Goal: Check status: Check status

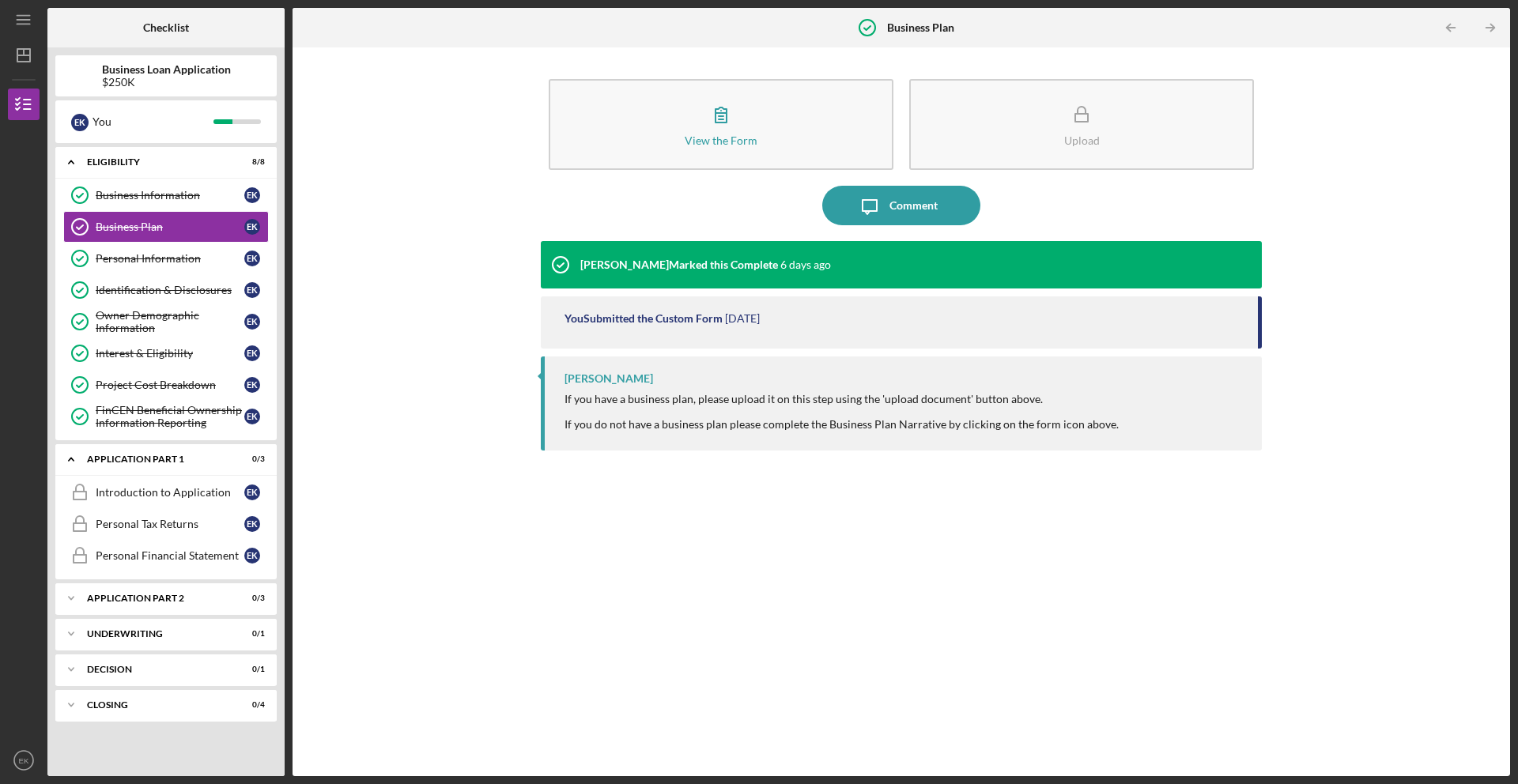
click at [348, 305] on div "View the Form Form Upload Icon/Message Comment [PERSON_NAME] Marked this Comple…" at bounding box center [902, 411] width 1201 height 713
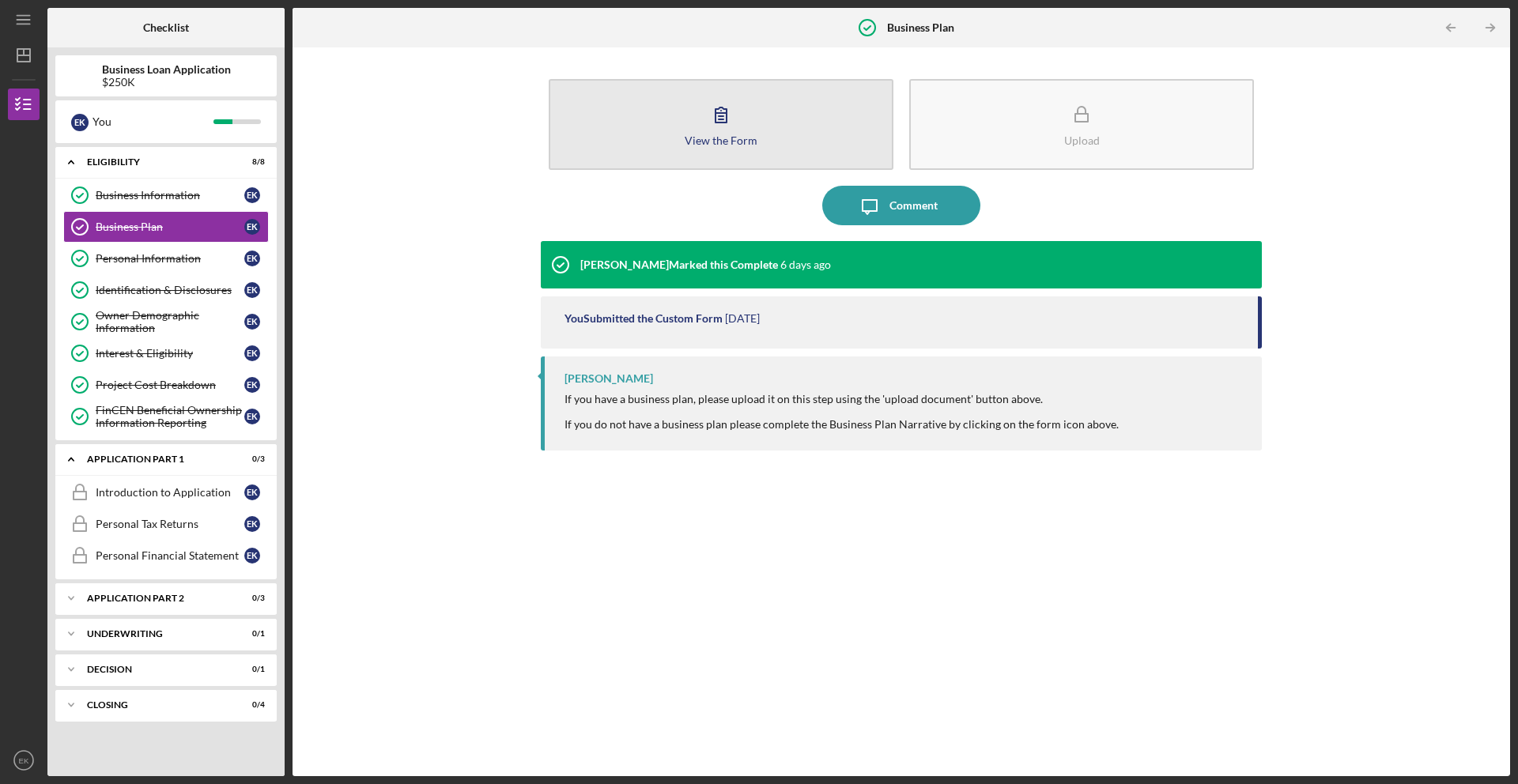
click at [634, 162] on button "View the Form Form" at bounding box center [720, 124] width 344 height 91
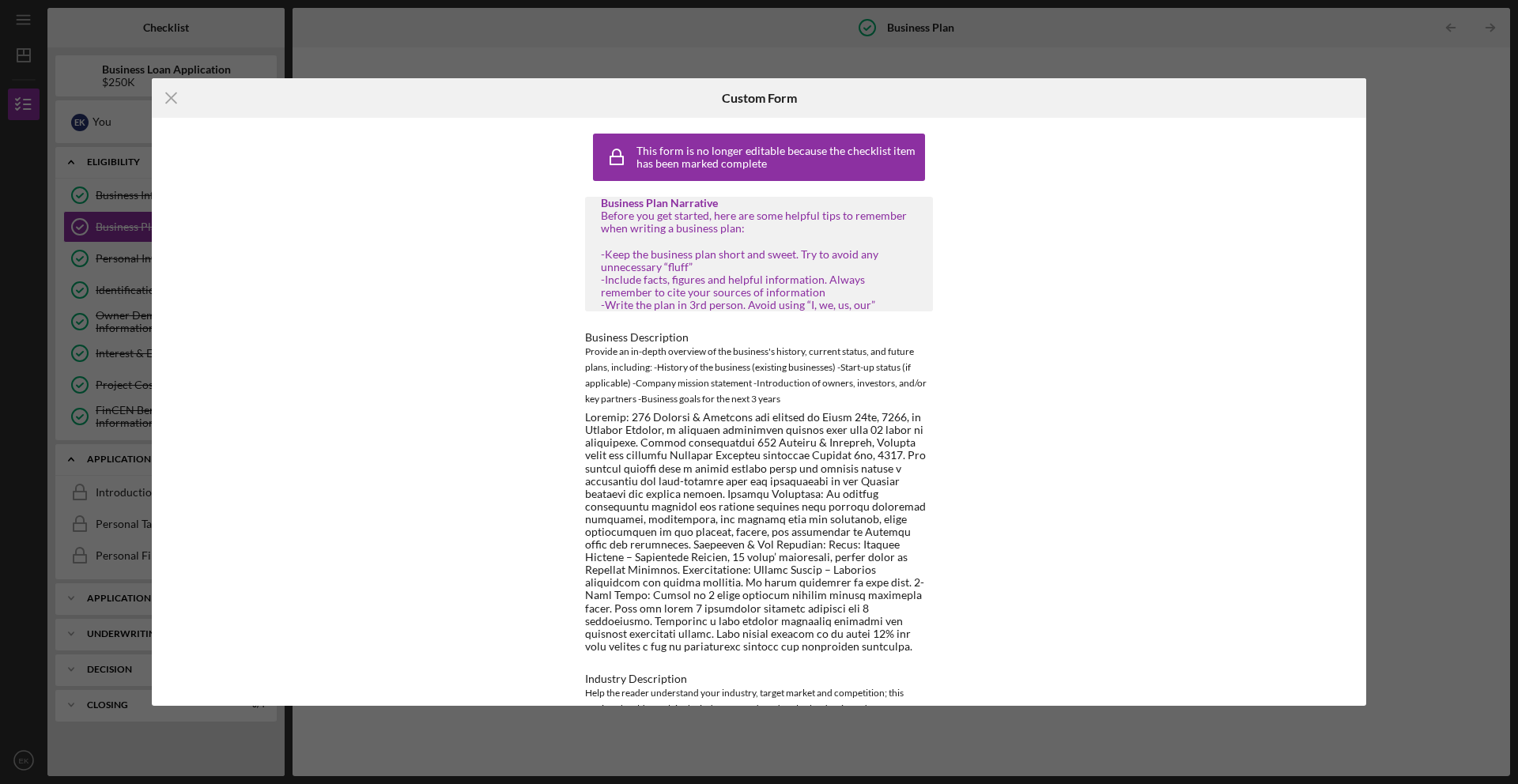
click at [601, 218] on div "Business Plan Narrative Before you get started, here are some helpful tips to r…" at bounding box center [759, 254] width 348 height 114
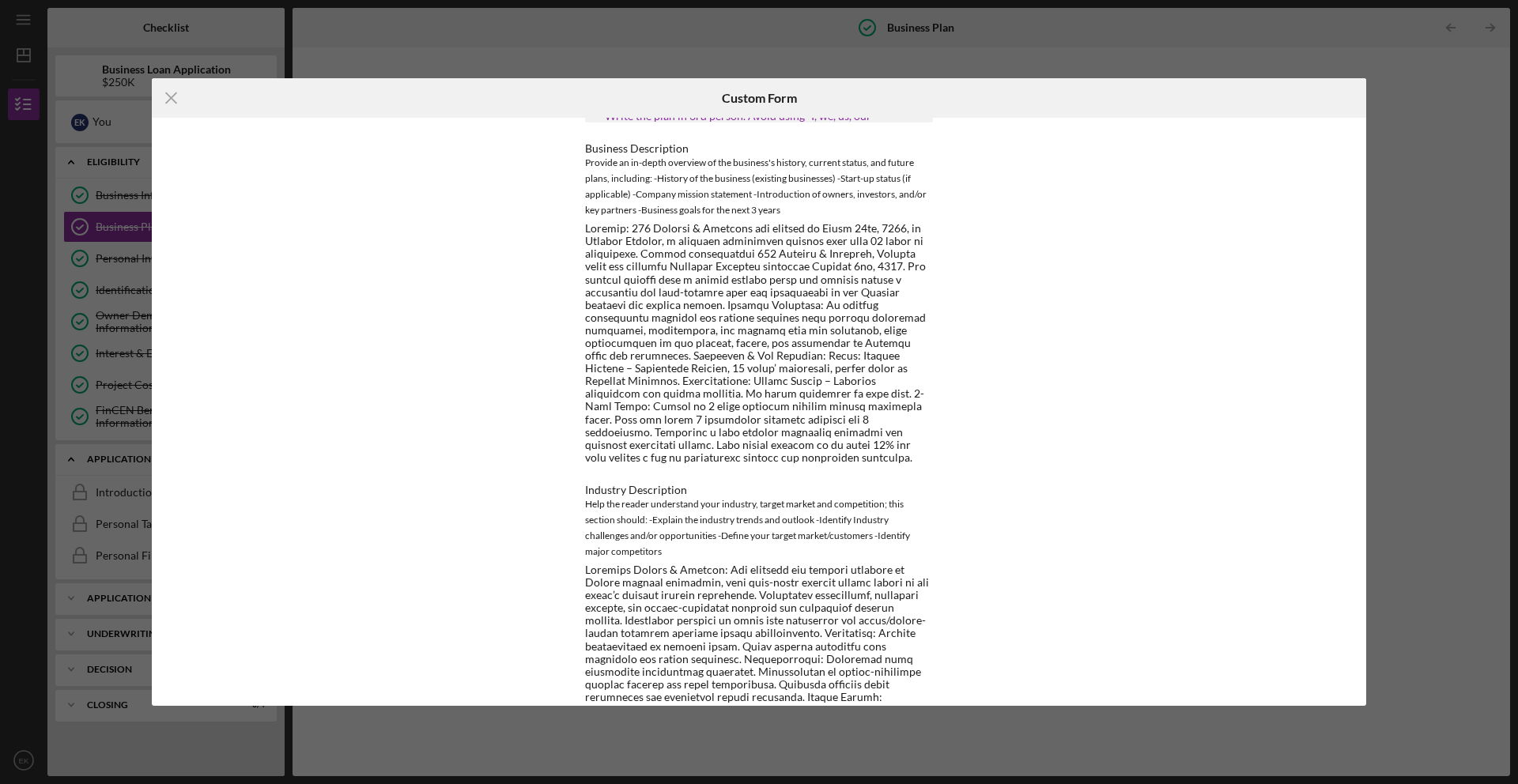
scroll to position [189, 0]
click at [767, 233] on div at bounding box center [759, 341] width 348 height 242
click at [1150, 294] on div "This form is no longer editable because the checklist item has been marked comp…" at bounding box center [759, 411] width 1214 height 588
click at [178, 102] on icon "Icon/Menu Close" at bounding box center [172, 98] width 39 height 39
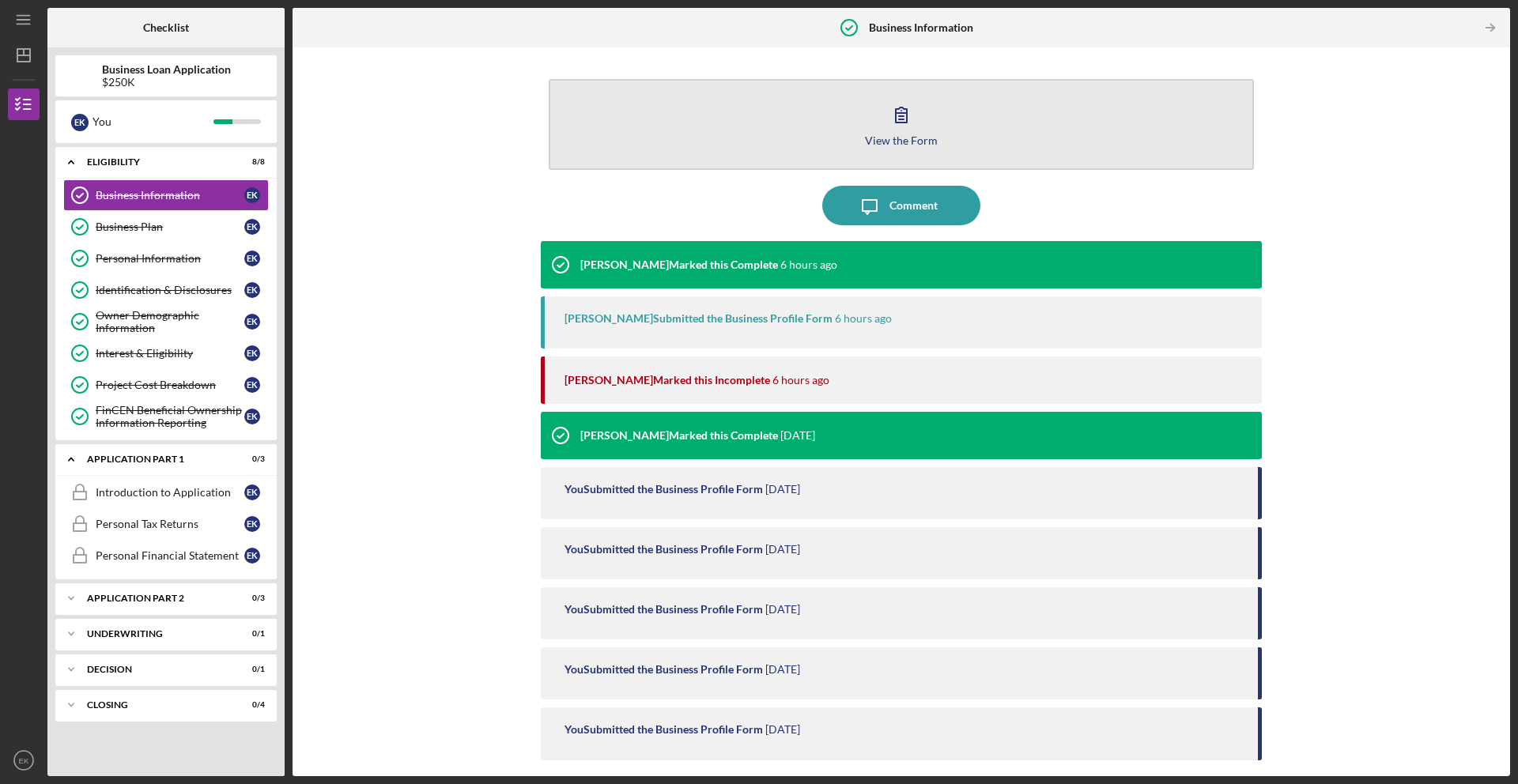
click at [926, 108] on button "View the Form Form" at bounding box center [901, 124] width 705 height 91
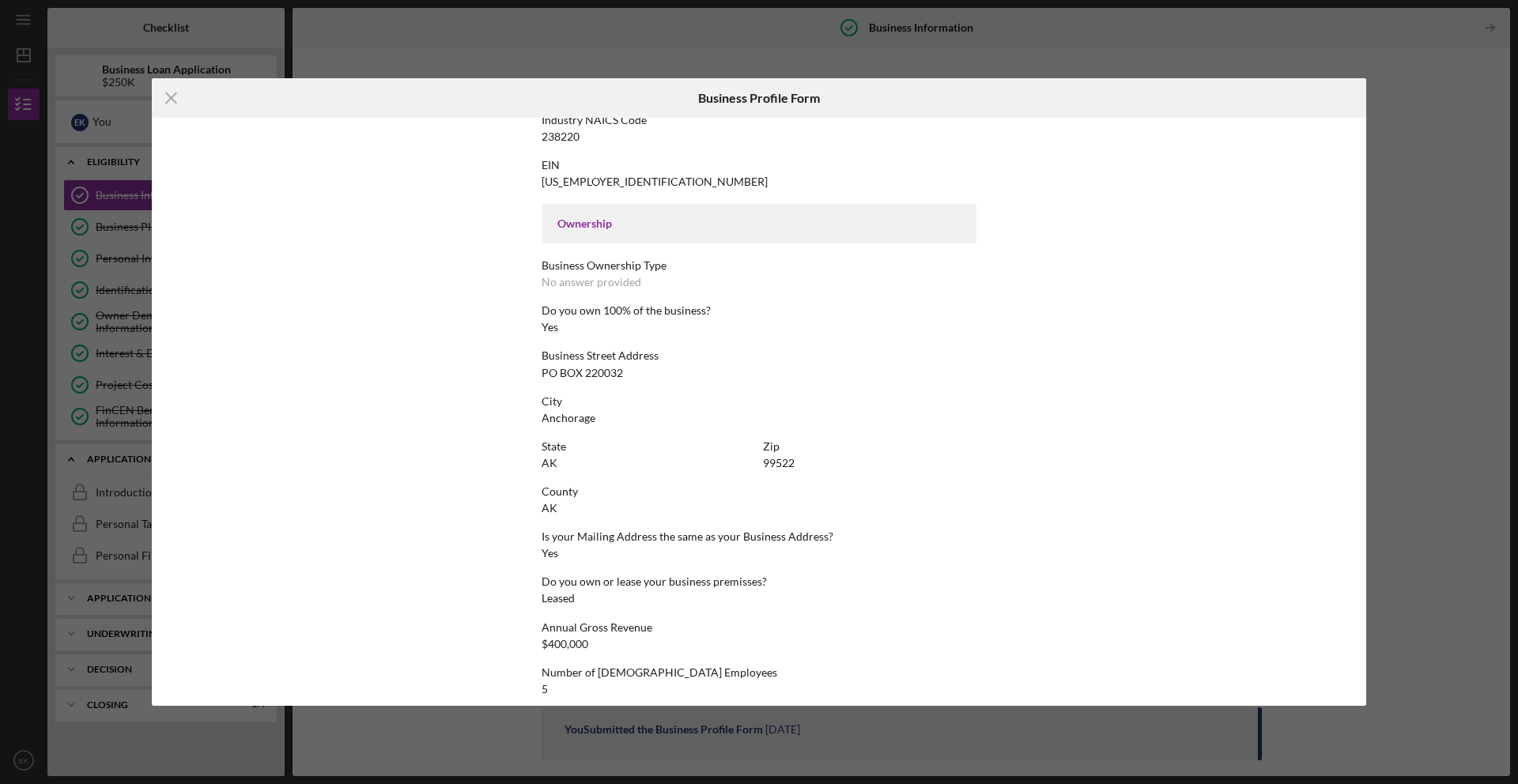
scroll to position [504, 0]
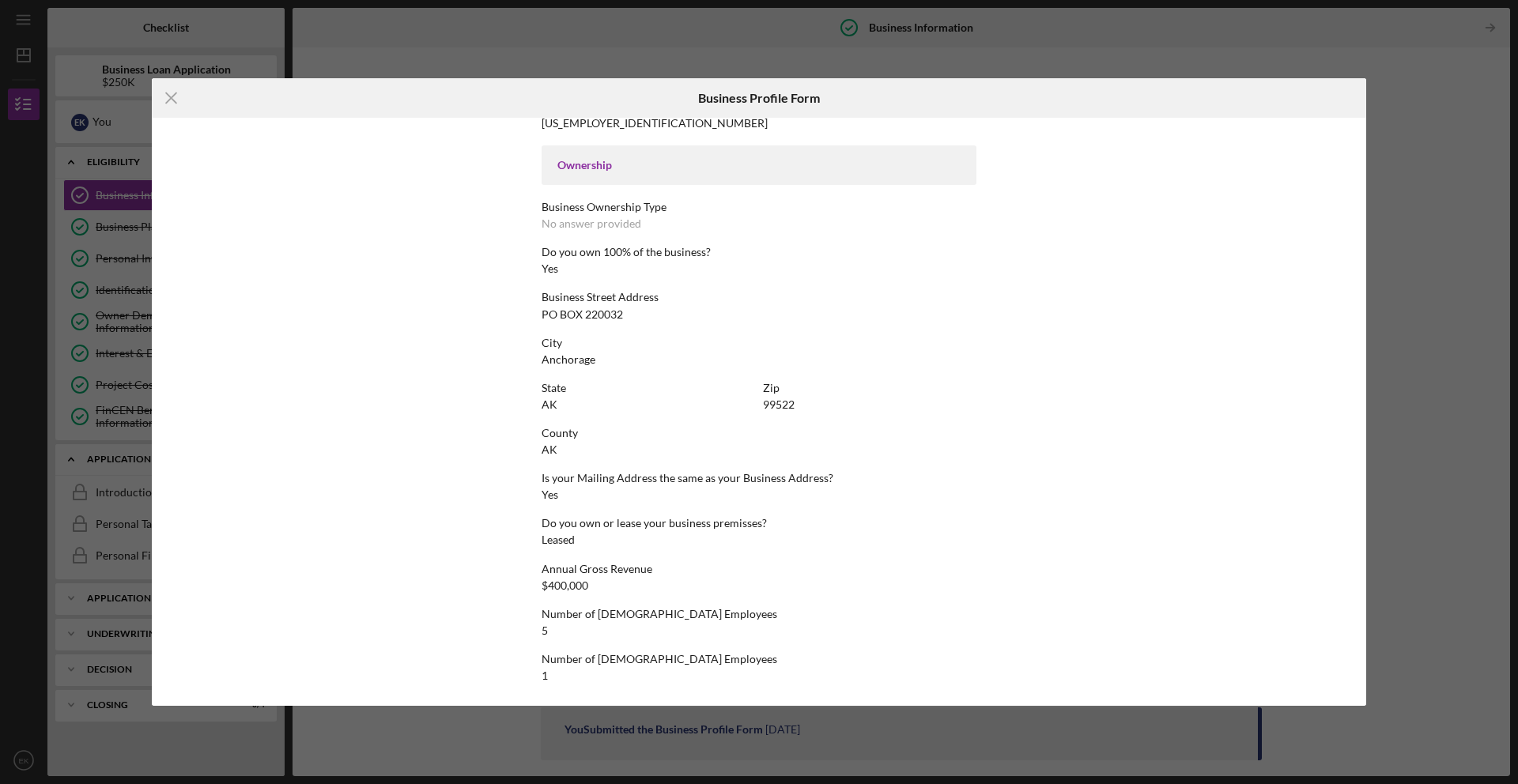
click at [1372, 72] on div "Icon/Menu Close Business Profile Form This form is no longer editable because t…" at bounding box center [759, 392] width 1518 height 784
click at [1193, 31] on div "Icon/Menu Close Business Profile Form This form is no longer editable because t…" at bounding box center [759, 392] width 1518 height 784
click at [173, 105] on icon "Icon/Menu Close" at bounding box center [172, 98] width 39 height 39
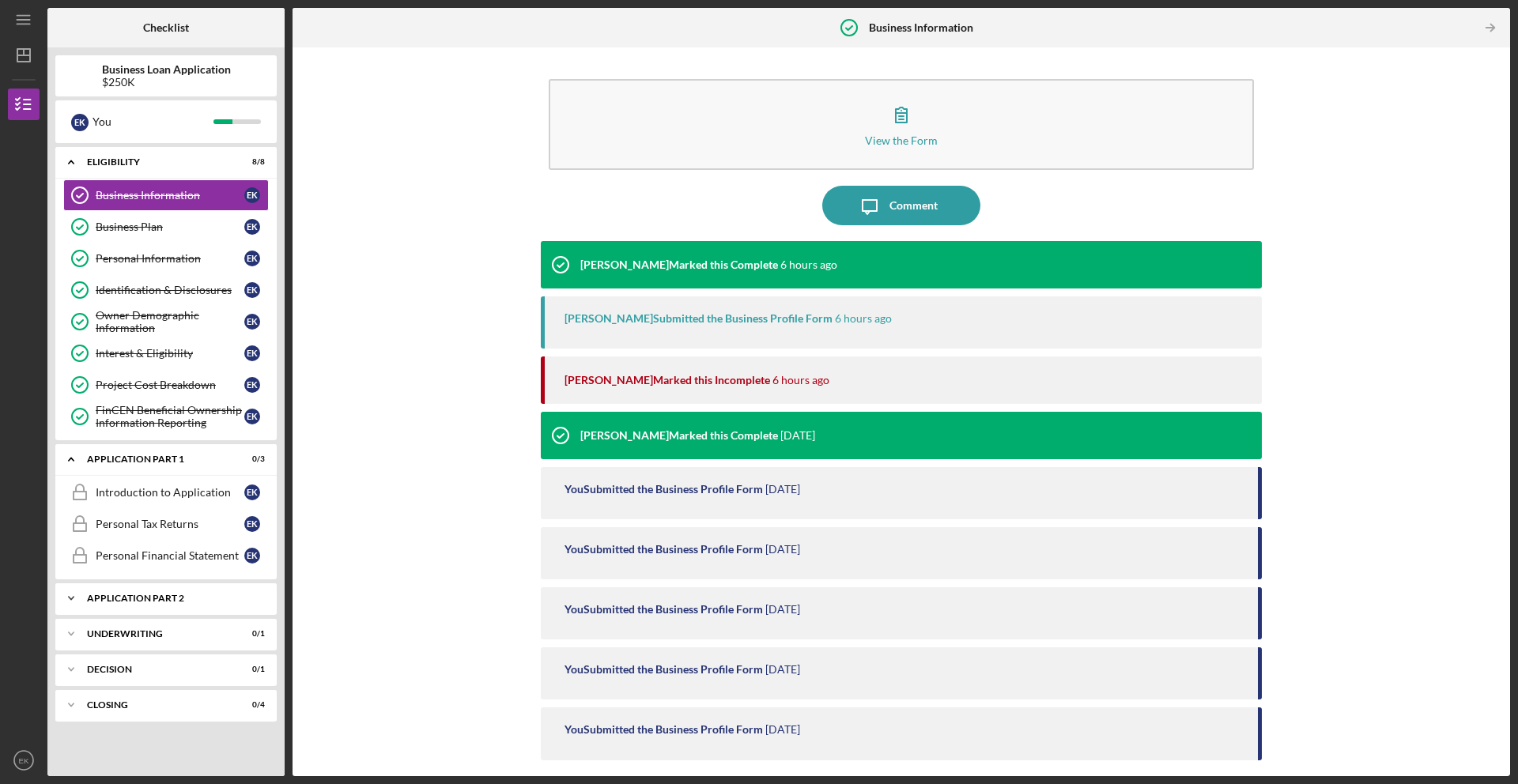
click at [160, 607] on div "Icon/Expander Application Part 2 0 / 3" at bounding box center [166, 599] width 221 height 32
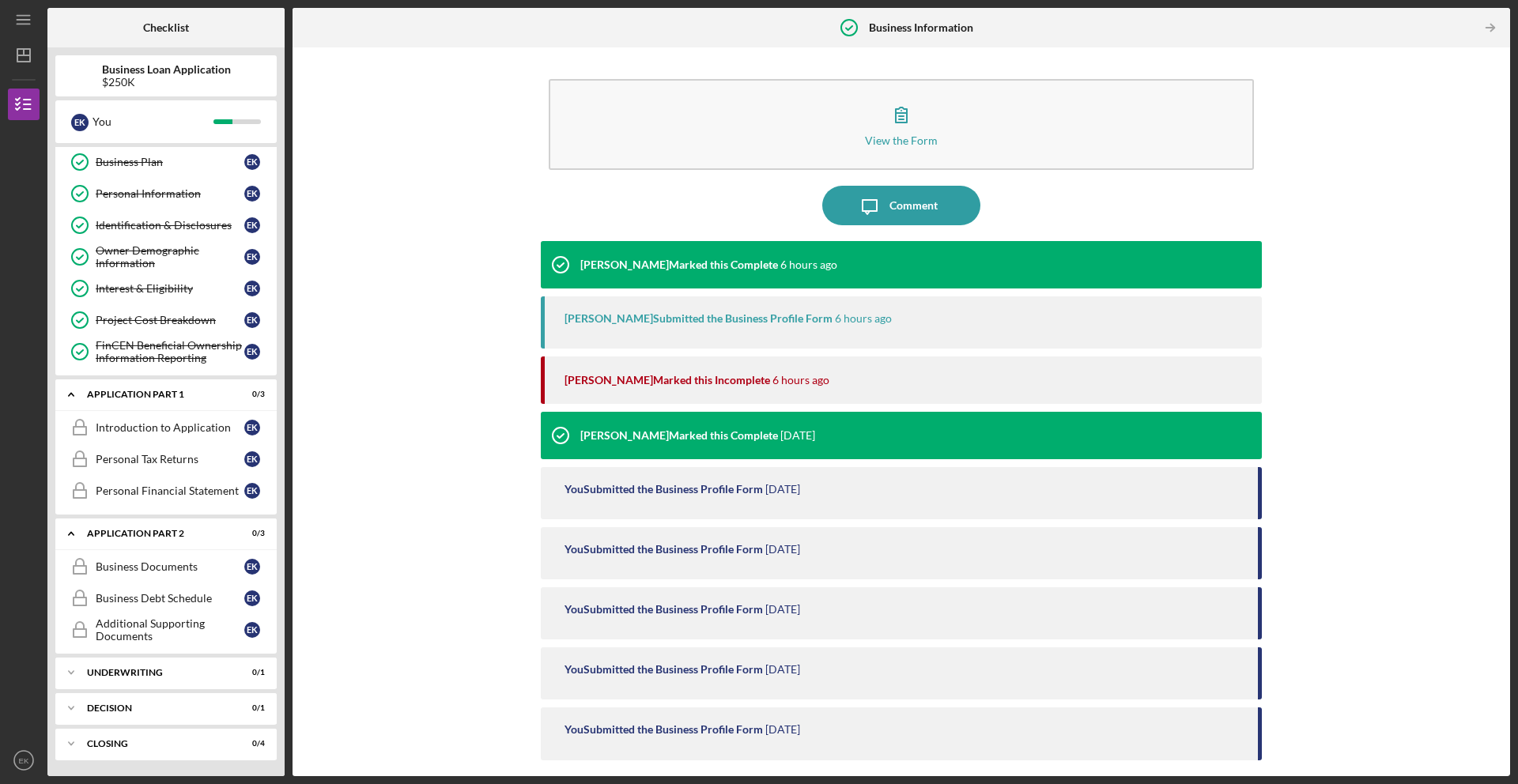
scroll to position [87, 0]
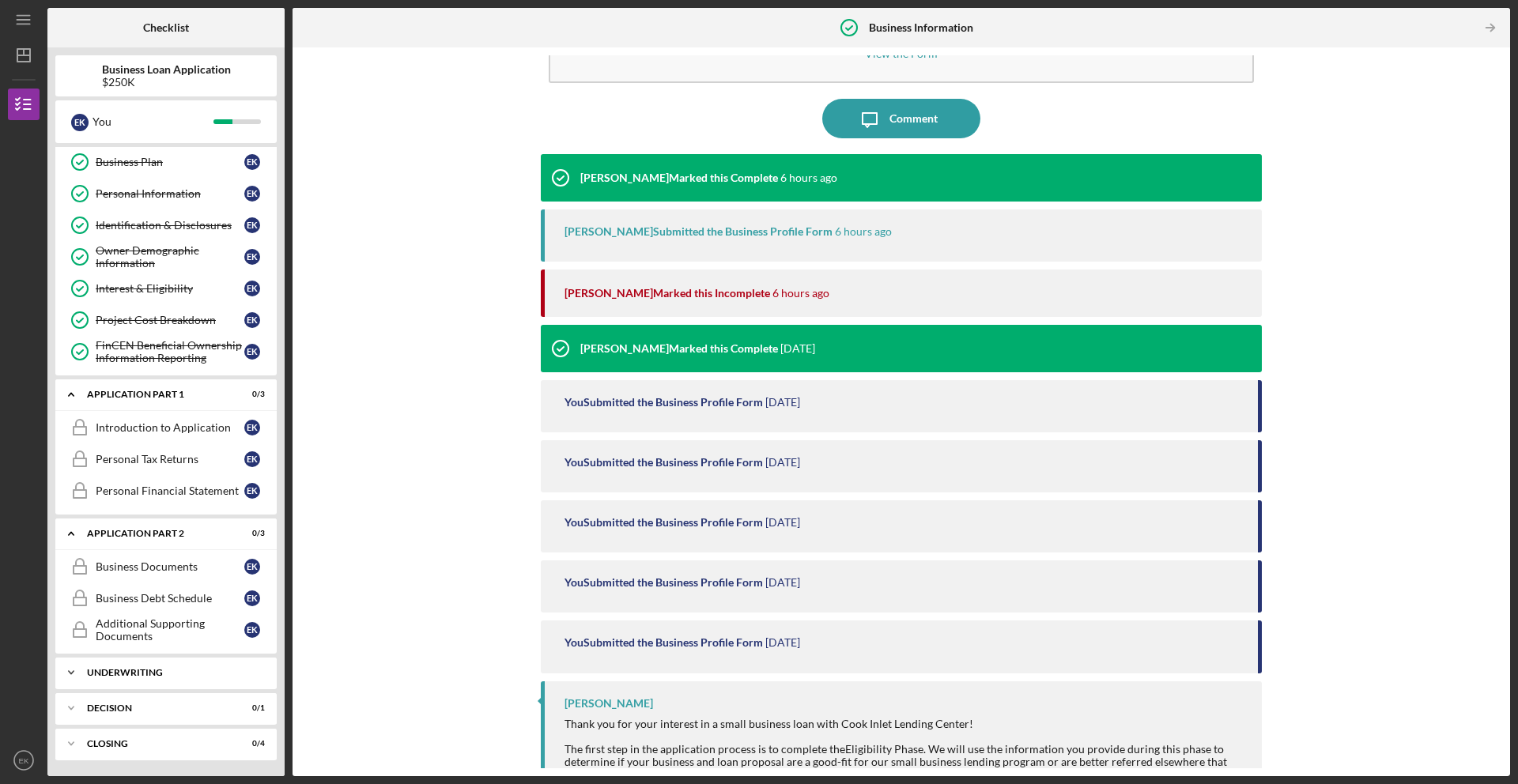
click at [139, 662] on div "Icon/Expander Underwriting 0 / 1" at bounding box center [166, 673] width 221 height 32
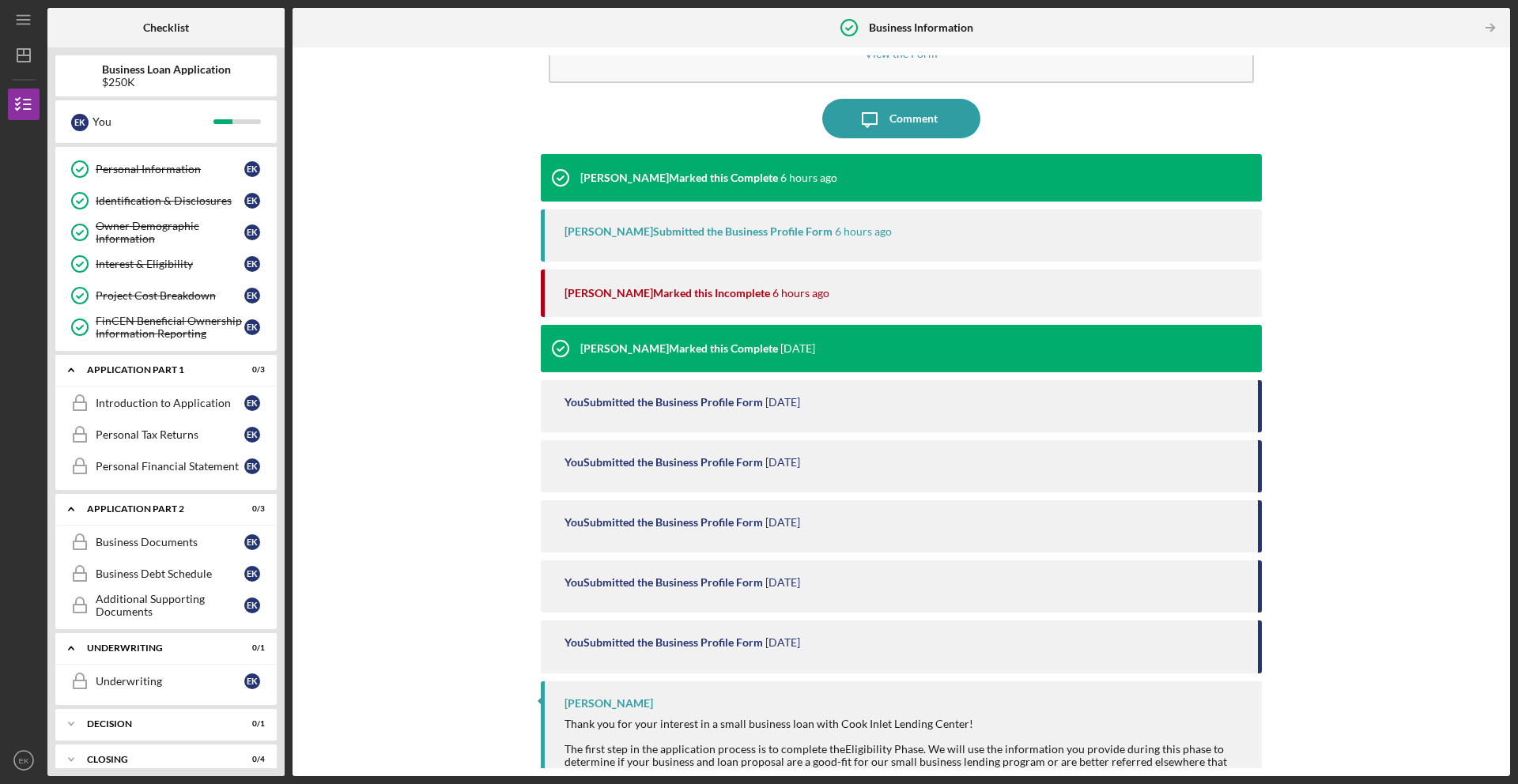
scroll to position [106, 0]
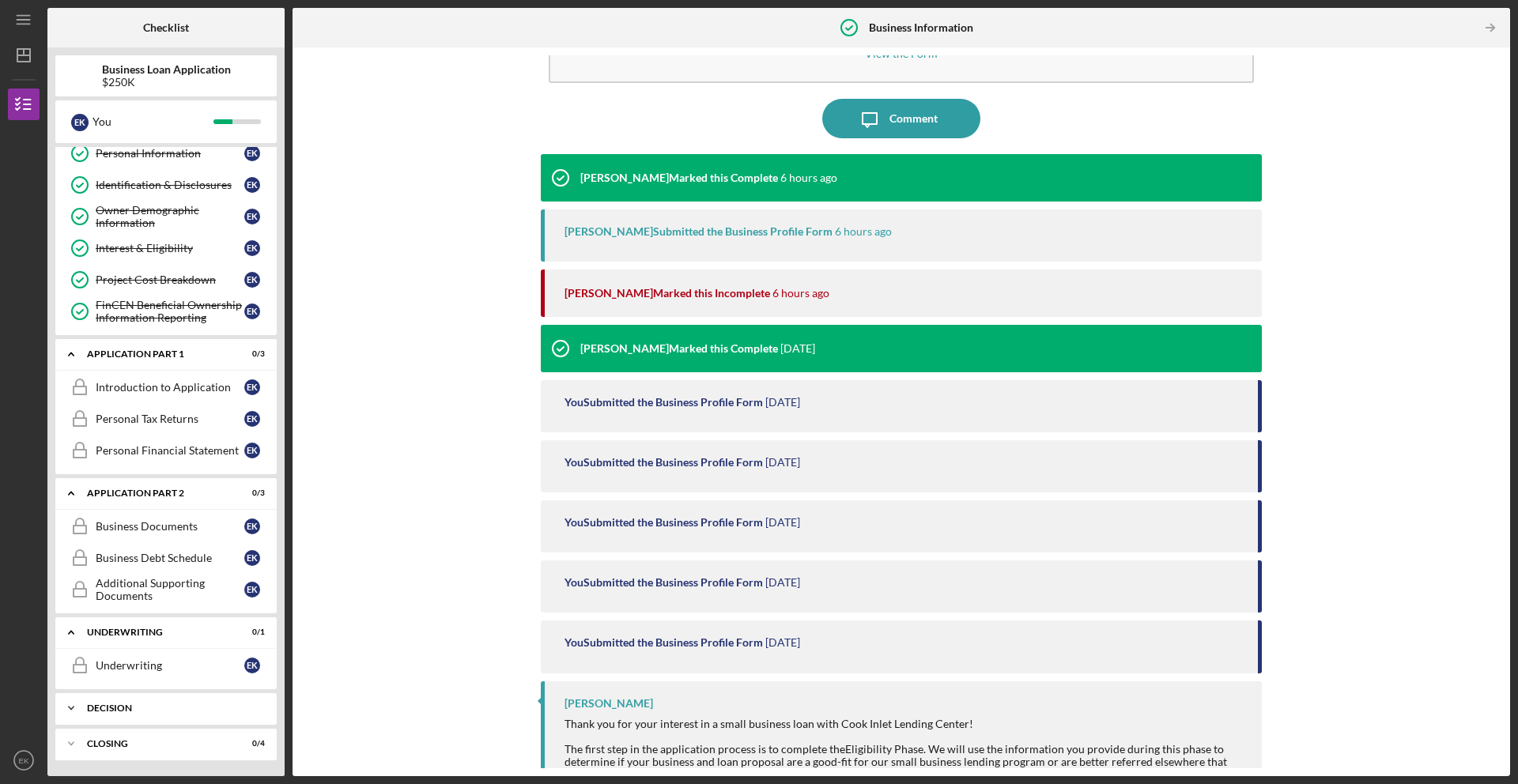
click at [149, 698] on div "Icon/Expander Decision 0 / 1" at bounding box center [166, 708] width 221 height 32
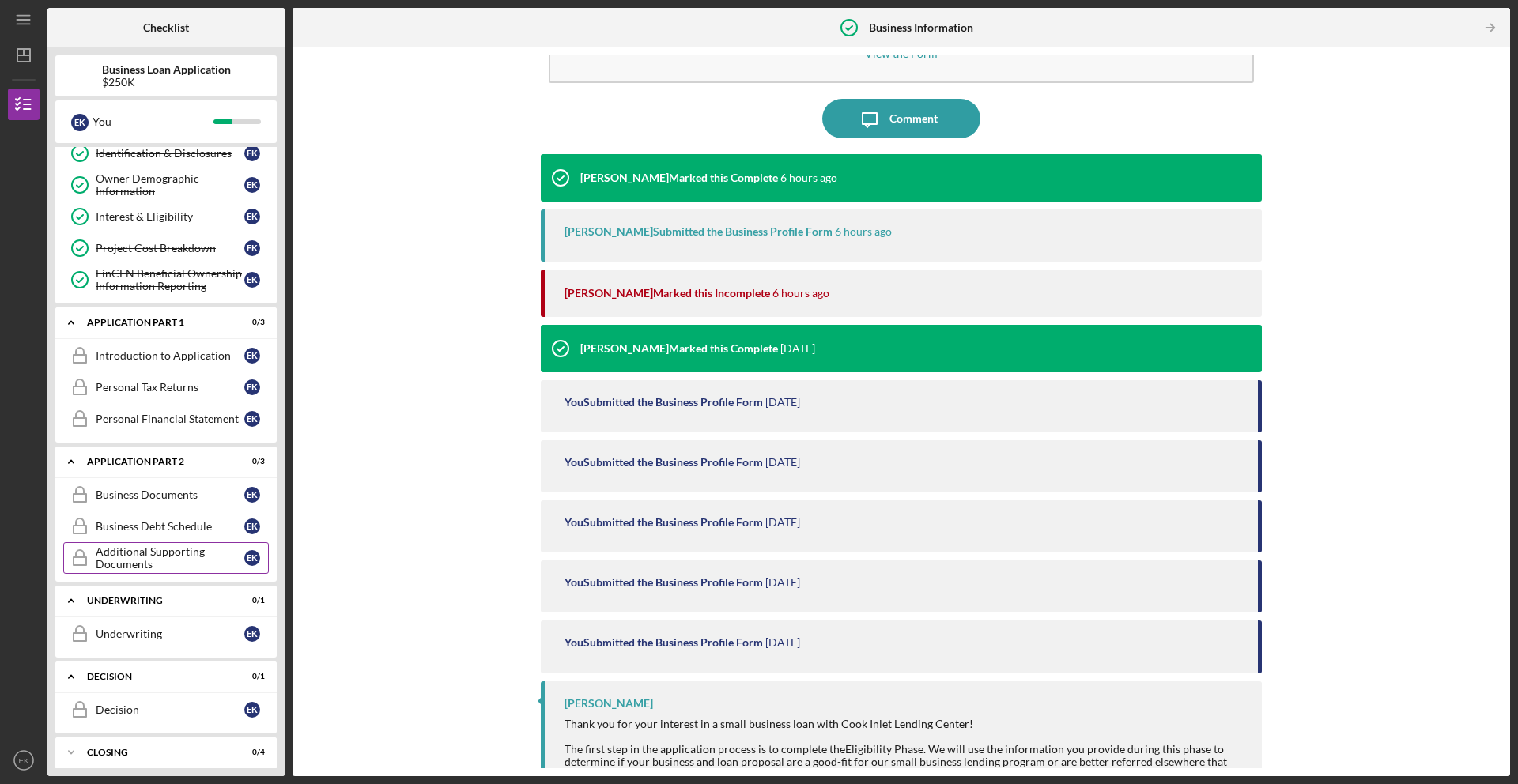
scroll to position [145, 0]
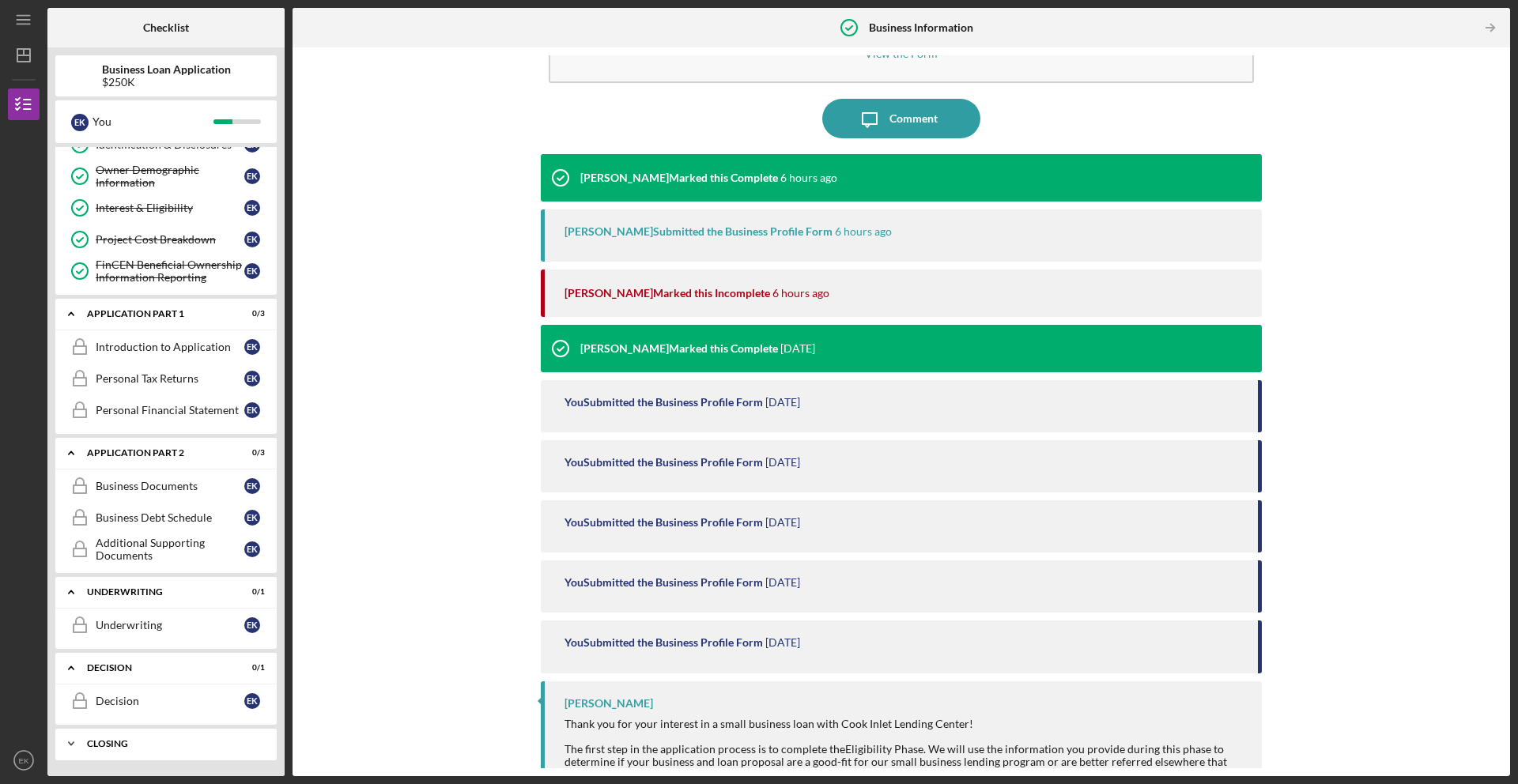
click at [118, 748] on div "Icon/Expander Closing 0 / 4" at bounding box center [166, 744] width 221 height 32
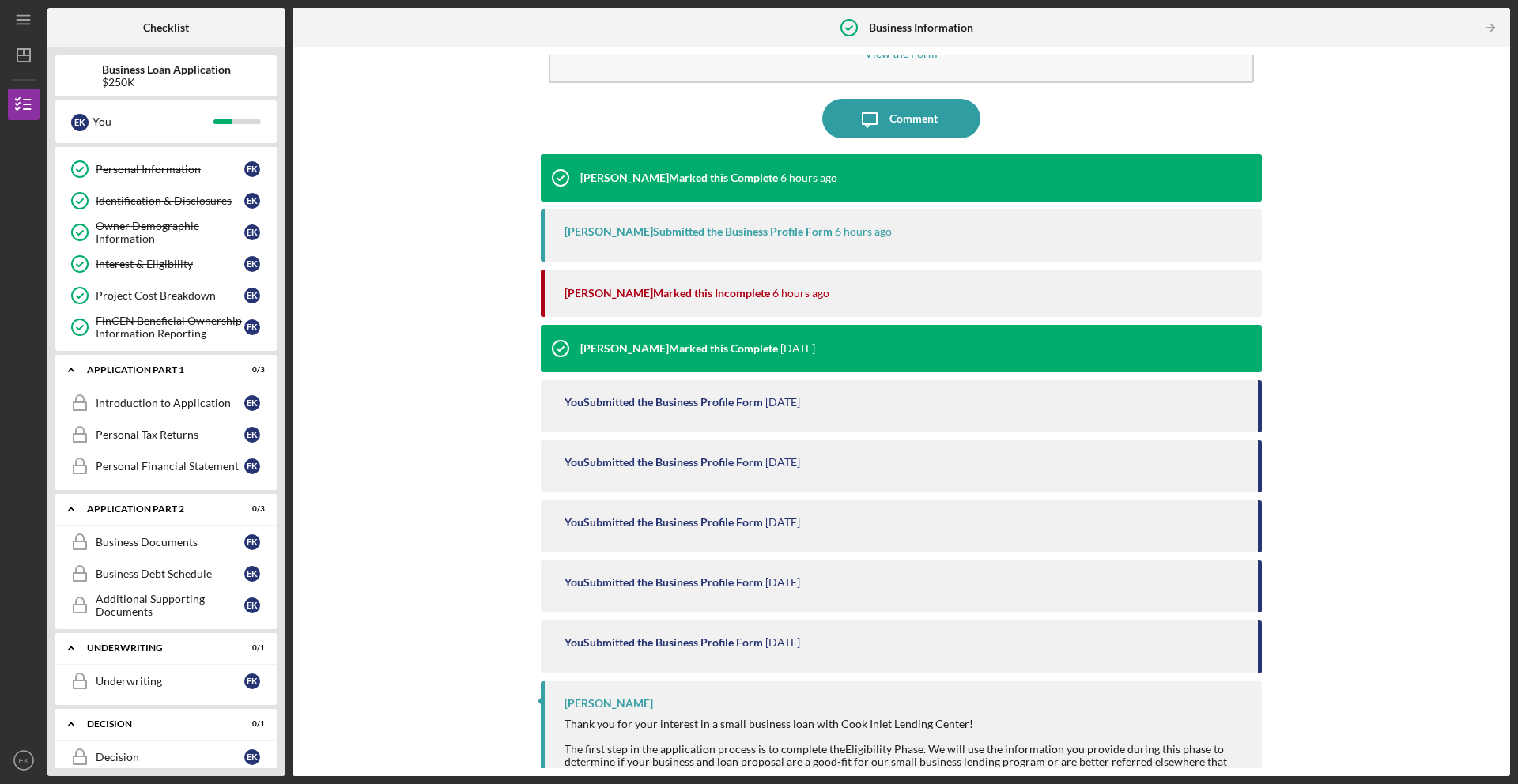
scroll to position [0, 0]
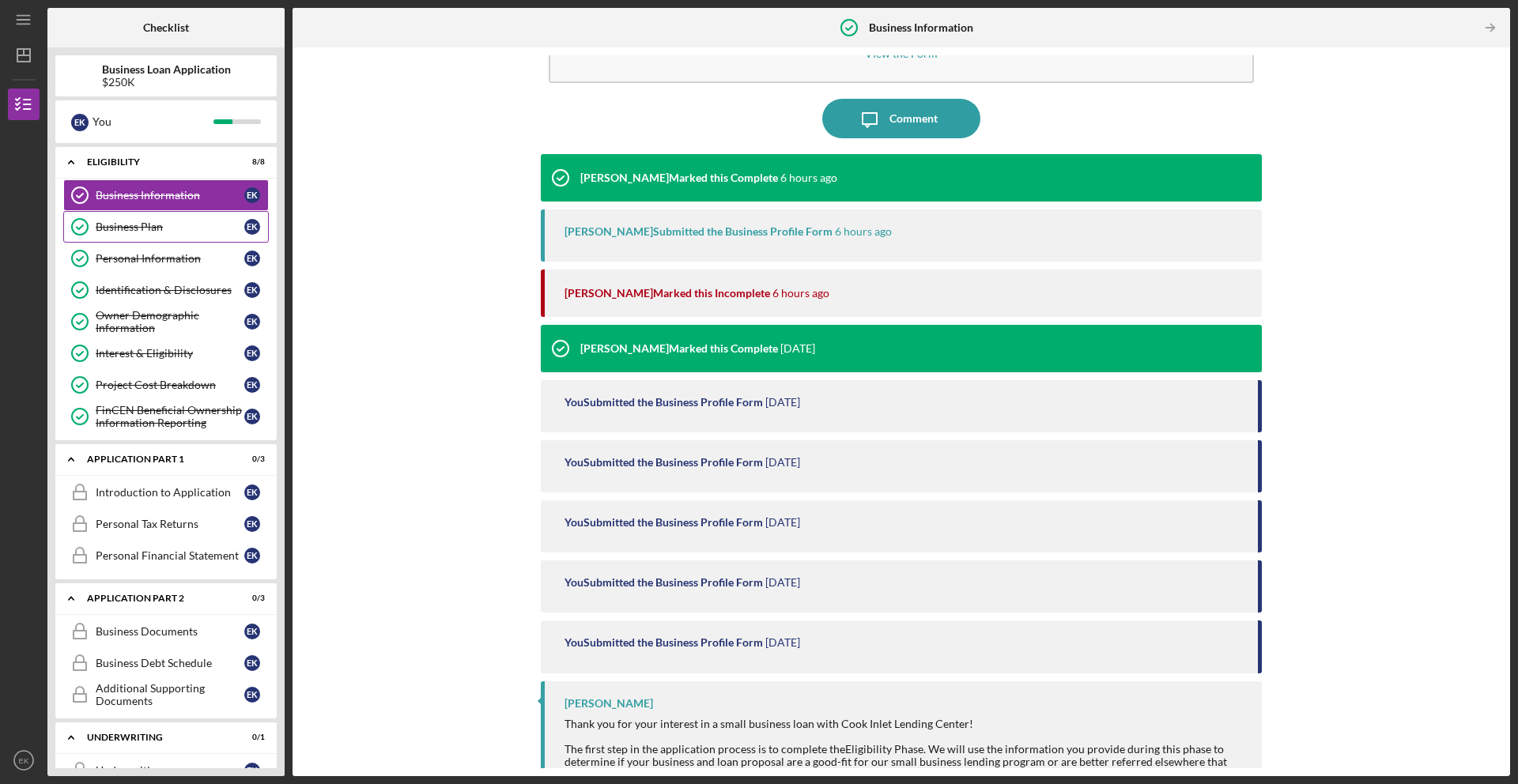
click at [152, 225] on div "Business Plan" at bounding box center [170, 227] width 149 height 13
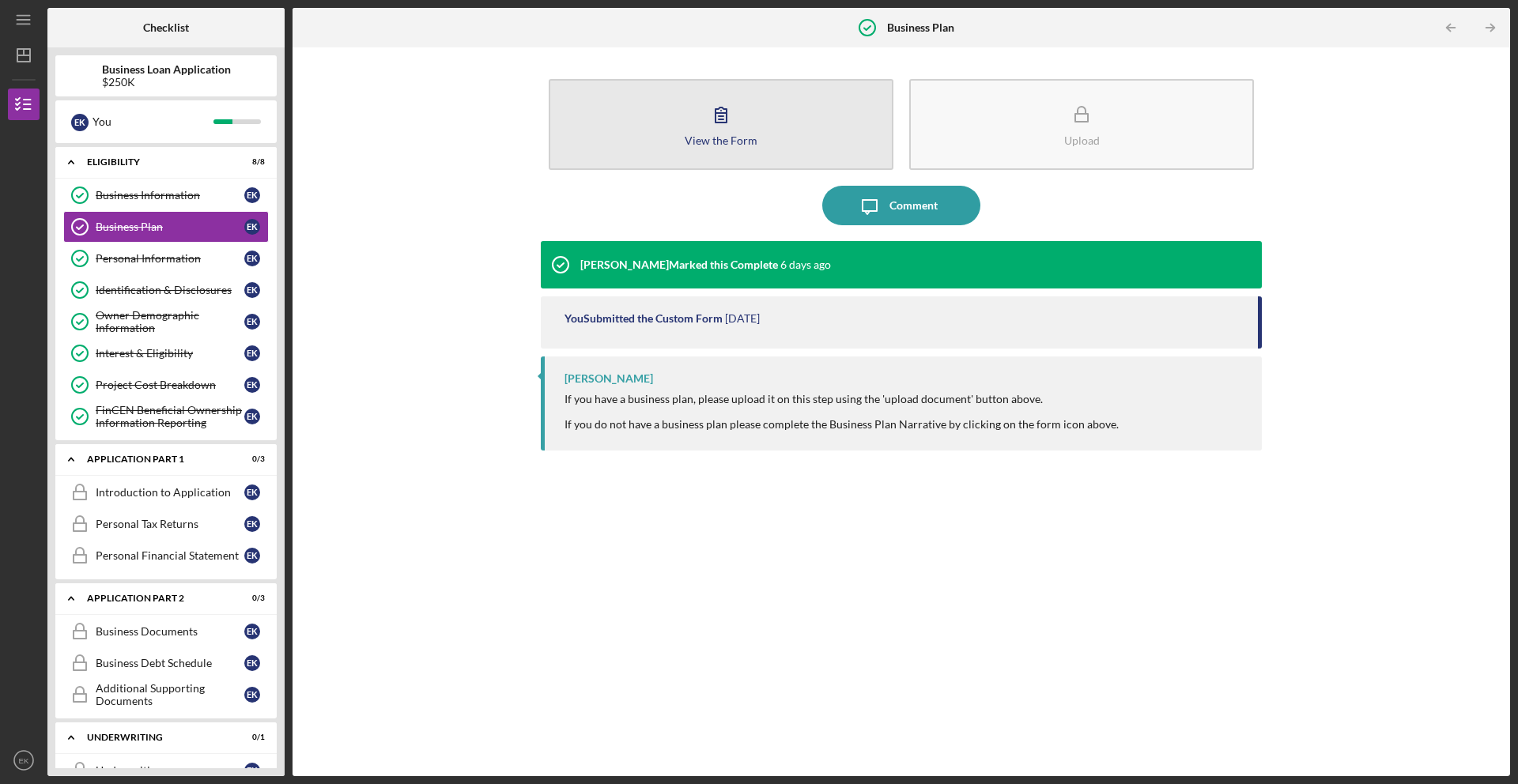
click at [738, 142] on div "View the Form" at bounding box center [721, 140] width 73 height 12
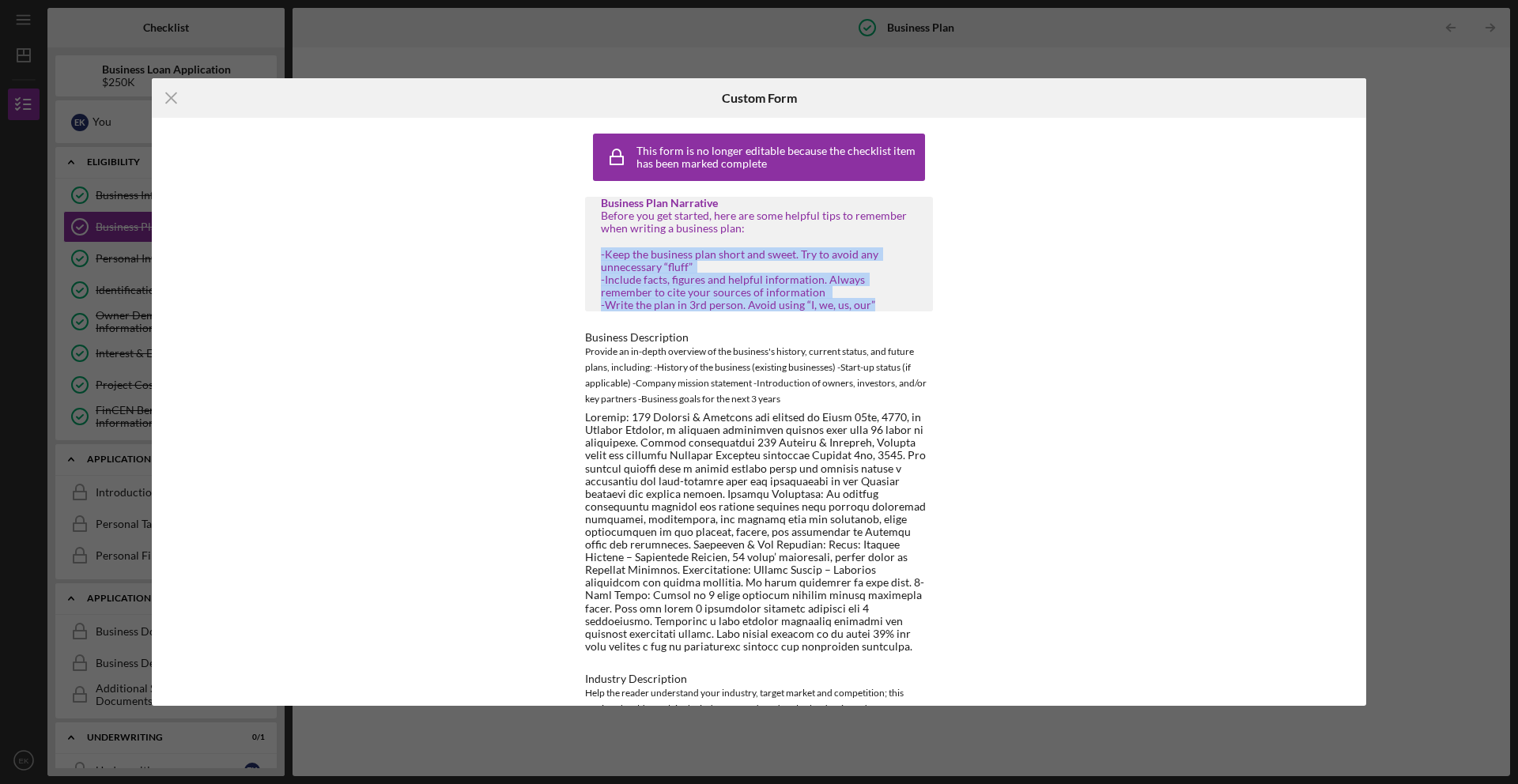
drag, startPoint x: 591, startPoint y: 249, endPoint x: 901, endPoint y: 304, distance: 314.8
click at [901, 304] on div "Business Plan Narrative Before you get started, here are some helpful tips to r…" at bounding box center [759, 254] width 348 height 114
click at [626, 361] on div "Provide an in-depth overview of the business's history, current status, and fut…" at bounding box center [759, 376] width 348 height 63
drag, startPoint x: 605, startPoint y: 280, endPoint x: 811, endPoint y: 293, distance: 206.4
click at [811, 293] on div "Before you get started, here are some helpful tips to remember when writing a b…" at bounding box center [759, 259] width 317 height 102
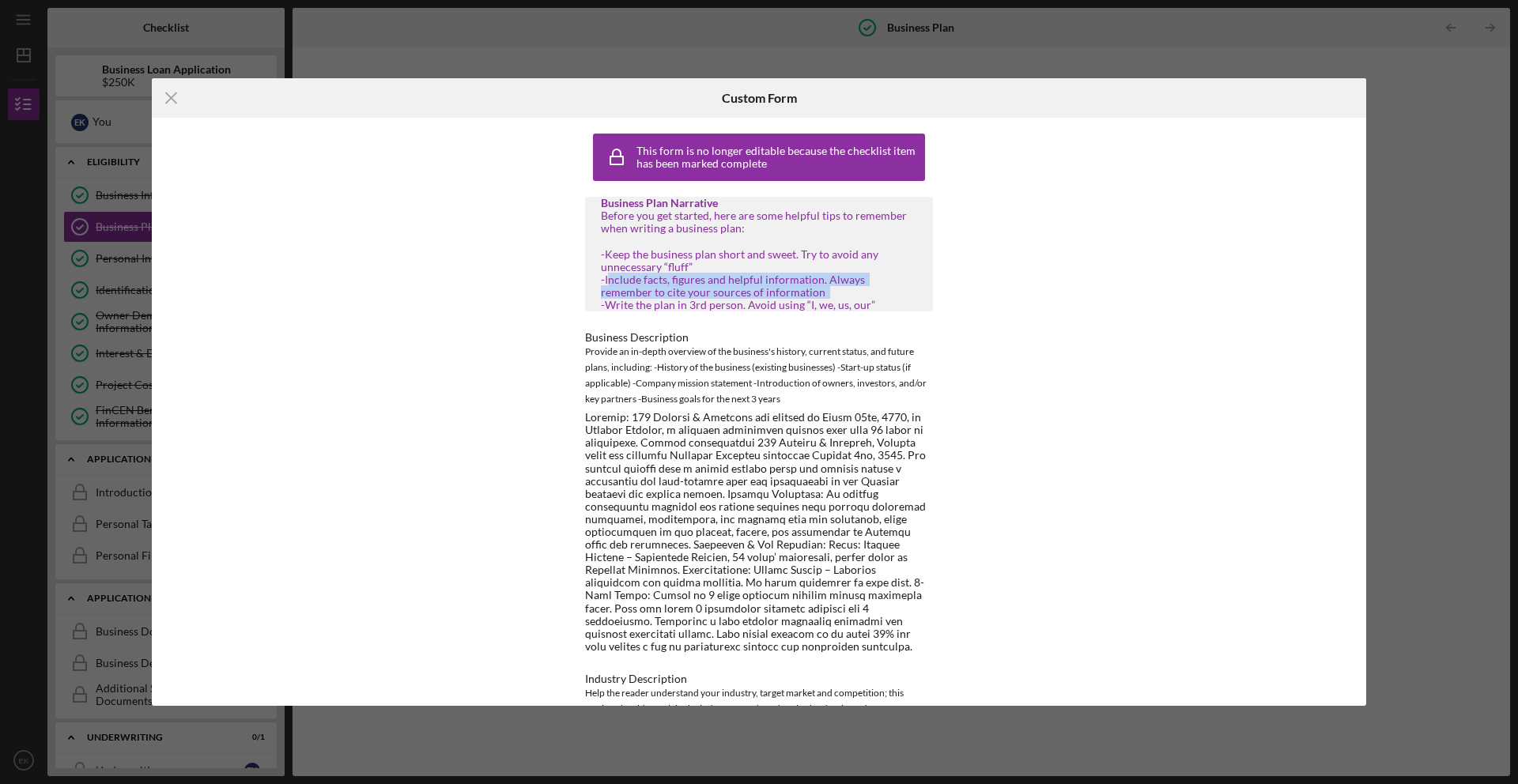
click at [811, 293] on div "Before you get started, here are some helpful tips to remember when writing a b…" at bounding box center [759, 259] width 317 height 102
click at [1042, 21] on div "Icon/Menu Close Custom Form This form is no longer editable because the checkli…" at bounding box center [759, 392] width 1518 height 784
click at [170, 103] on icon "Icon/Menu Close" at bounding box center [172, 98] width 39 height 39
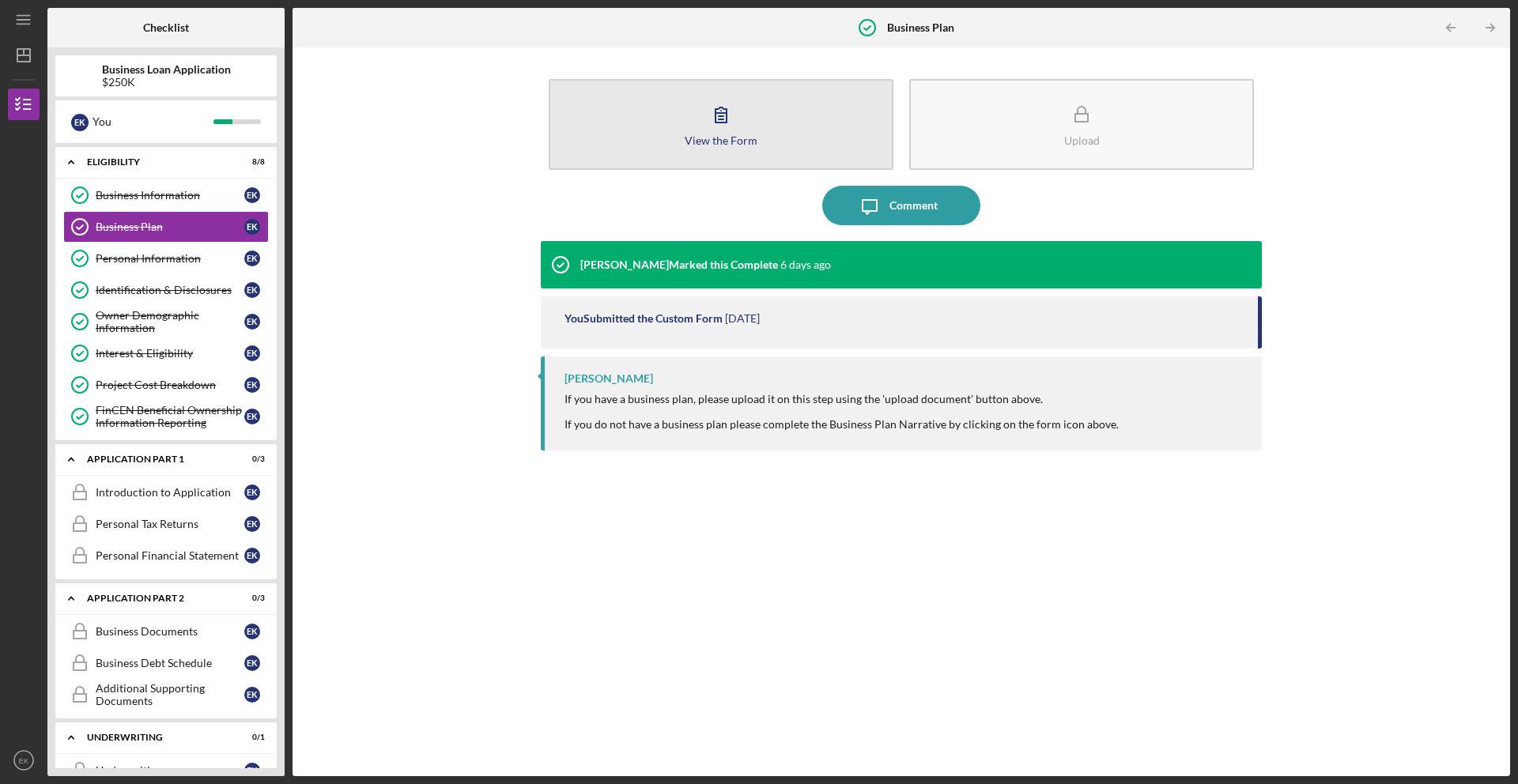
click at [859, 99] on button "View the Form Form" at bounding box center [720, 124] width 344 height 91
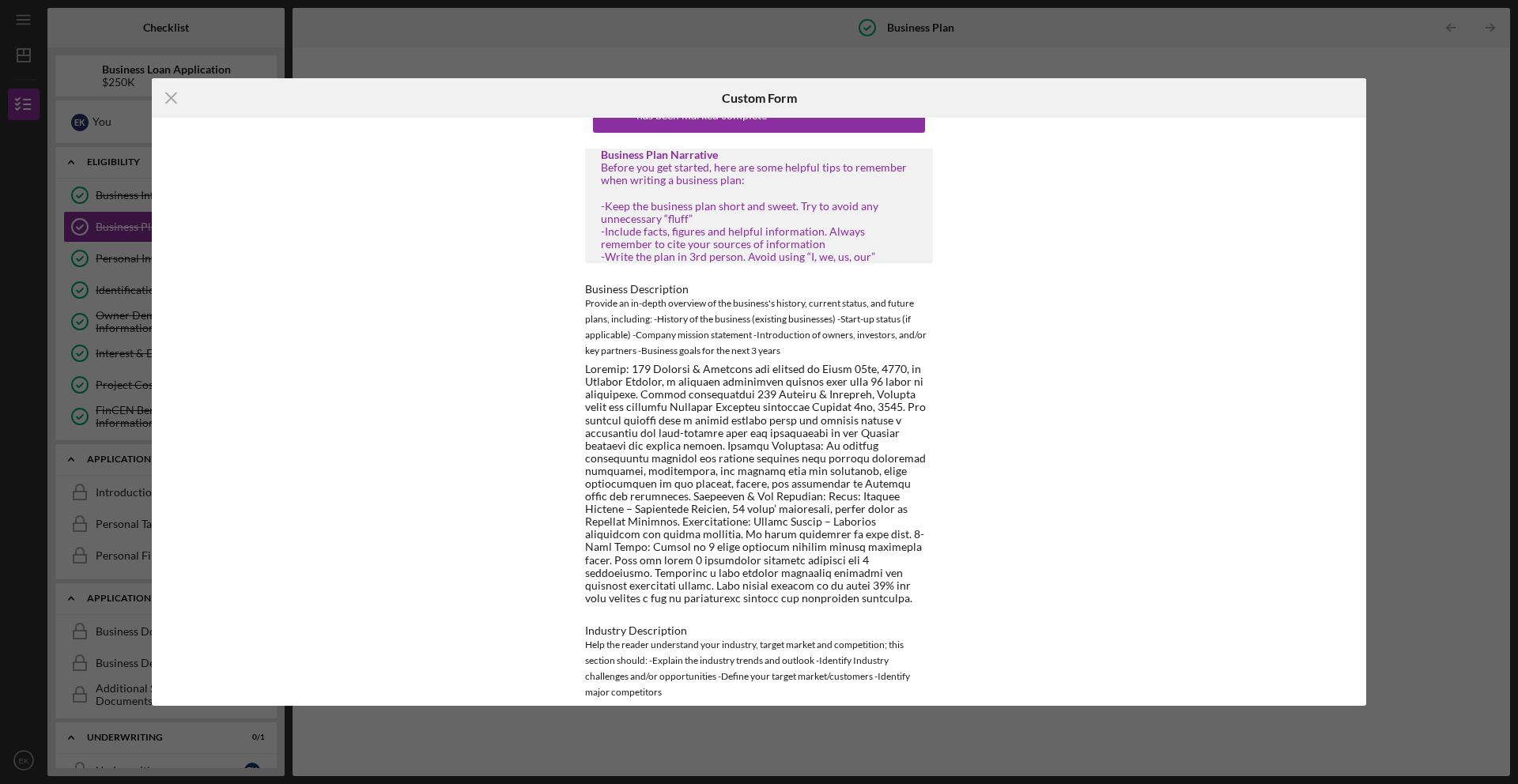
scroll to position [66, 0]
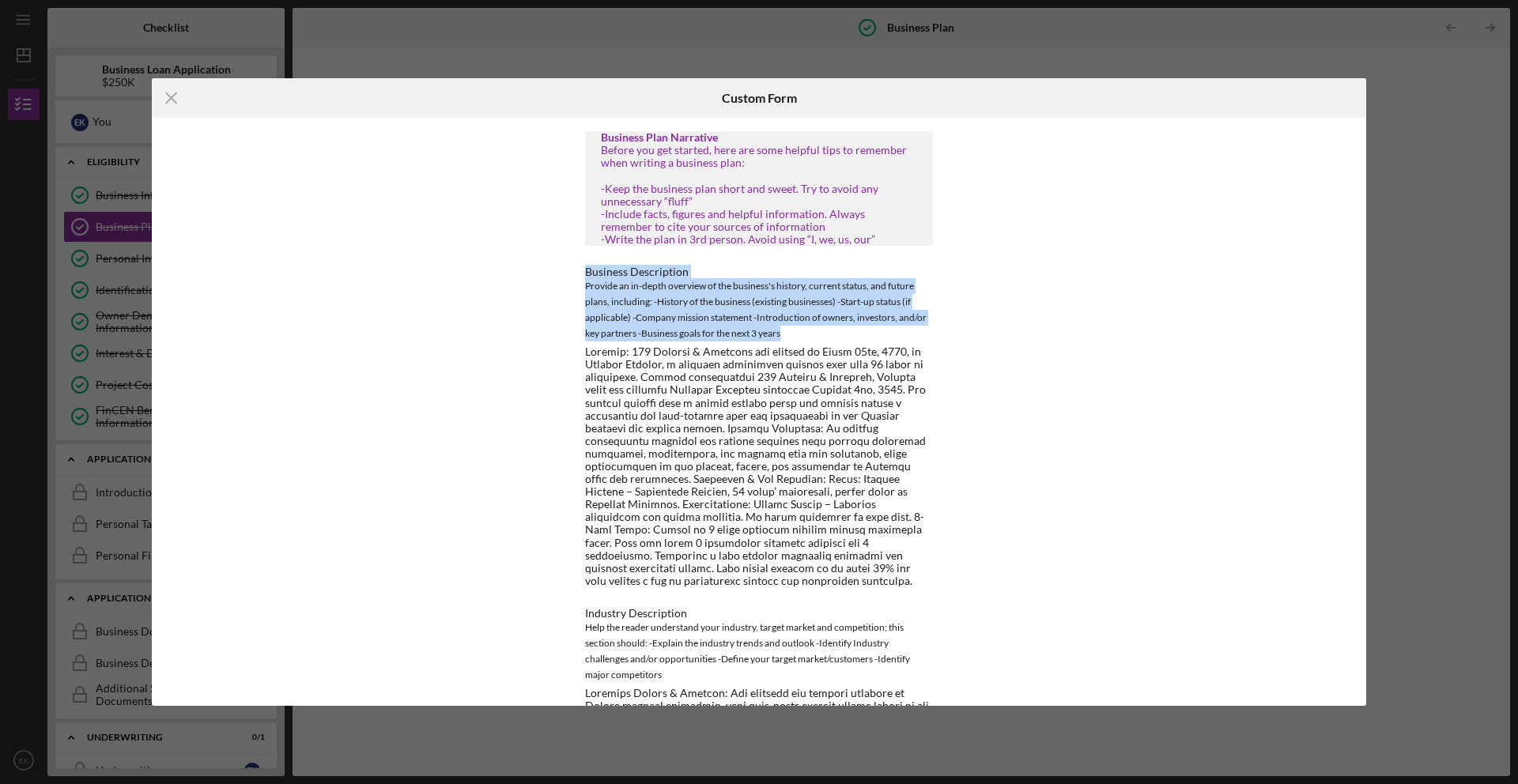
drag, startPoint x: 583, startPoint y: 273, endPoint x: 791, endPoint y: 328, distance: 215.1
click at [791, 328] on div "Business Description Provide an in-depth overview of the business's history, cu…" at bounding box center [759, 426] width 348 height 321
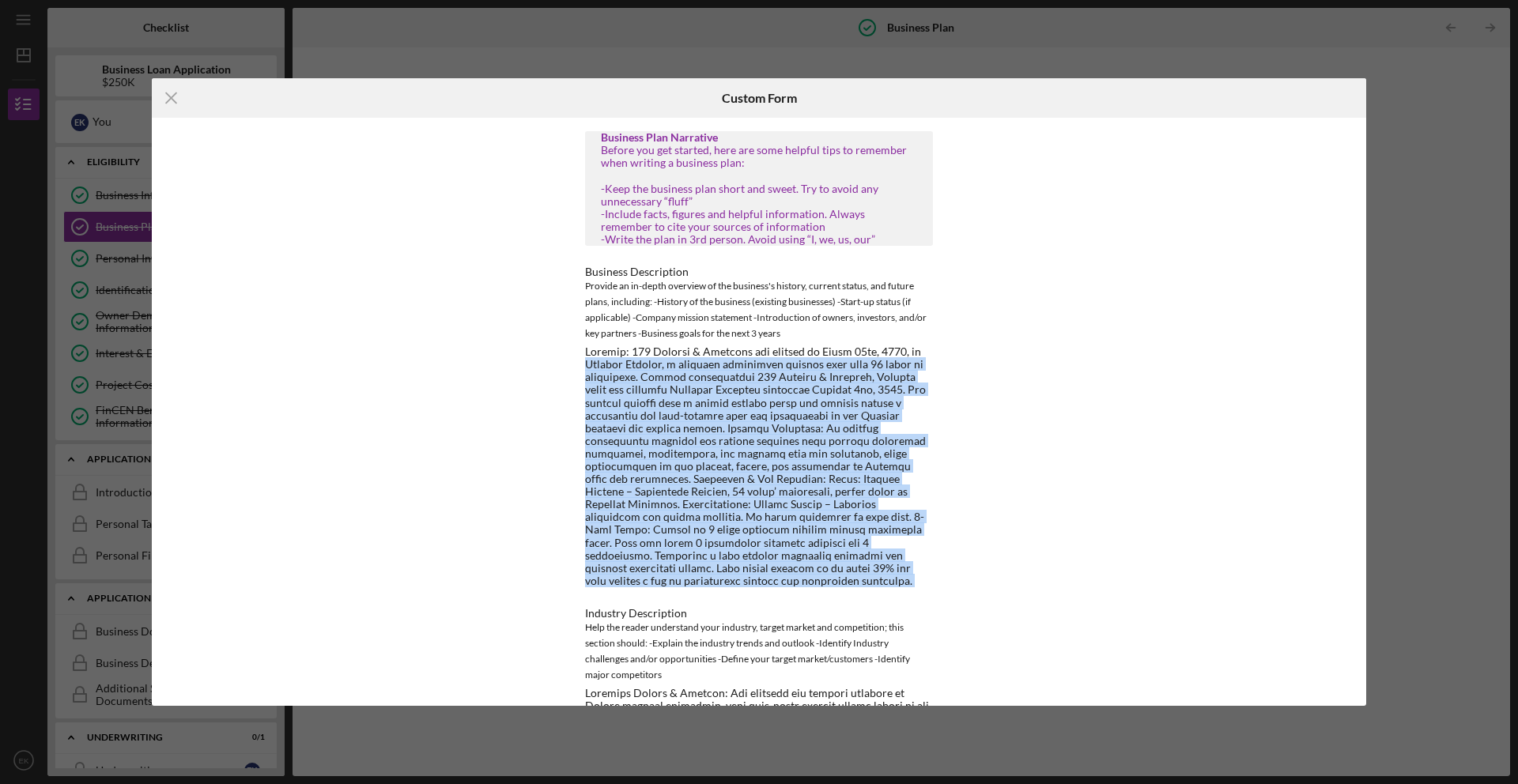
drag, startPoint x: 579, startPoint y: 369, endPoint x: 782, endPoint y: 583, distance: 295.0
click at [782, 583] on div "This form is no longer editable because the checklist item has been marked comp…" at bounding box center [759, 411] width 435 height 588
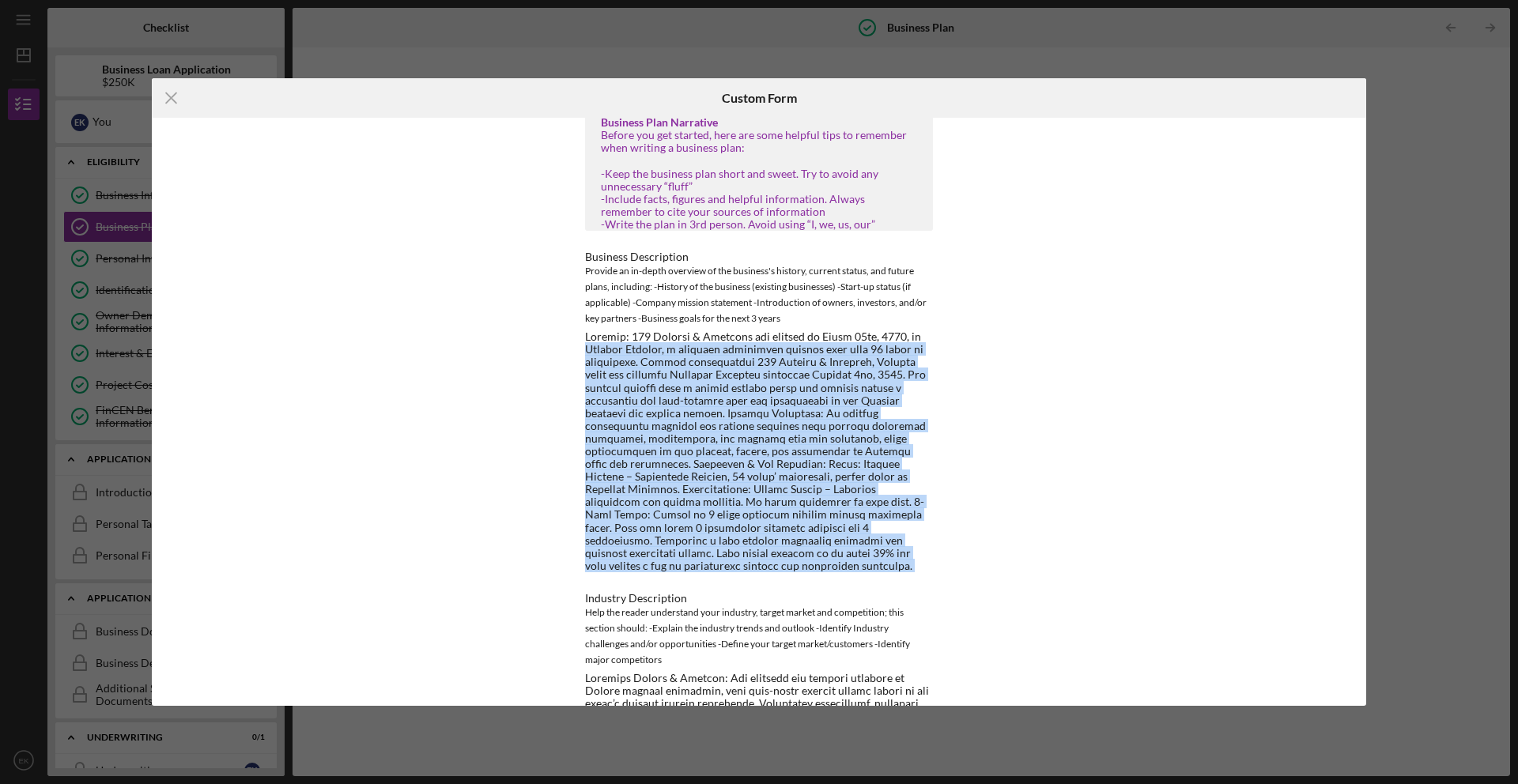
scroll to position [198, 0]
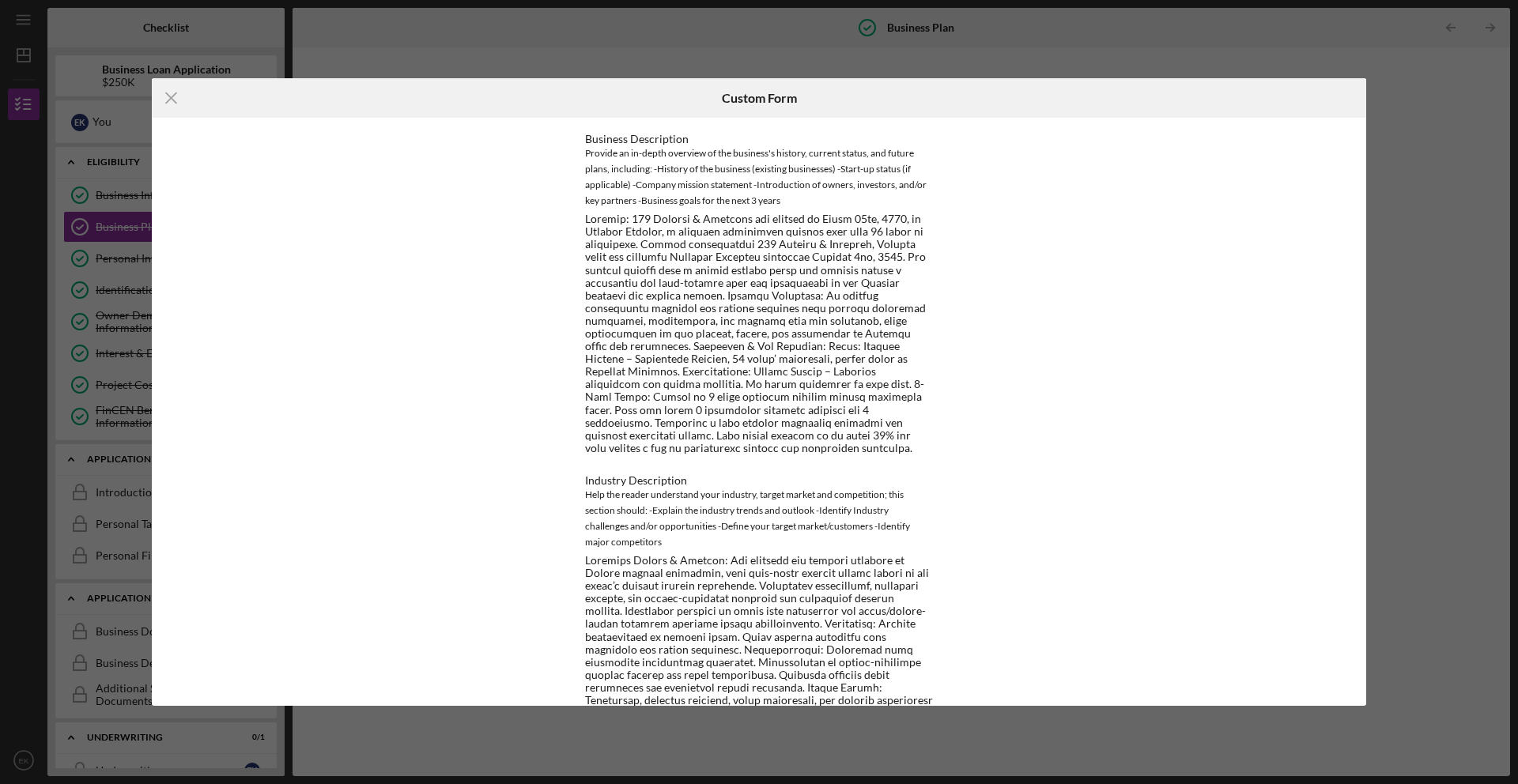
drag, startPoint x: 606, startPoint y: 459, endPoint x: 687, endPoint y: 486, distance: 85.4
click at [686, 487] on div "Business Plan Narrative Before you get started, here are some helpful tips to r…" at bounding box center [759, 754] width 348 height 1513
click at [181, 102] on icon "Icon/Menu Close" at bounding box center [172, 98] width 39 height 39
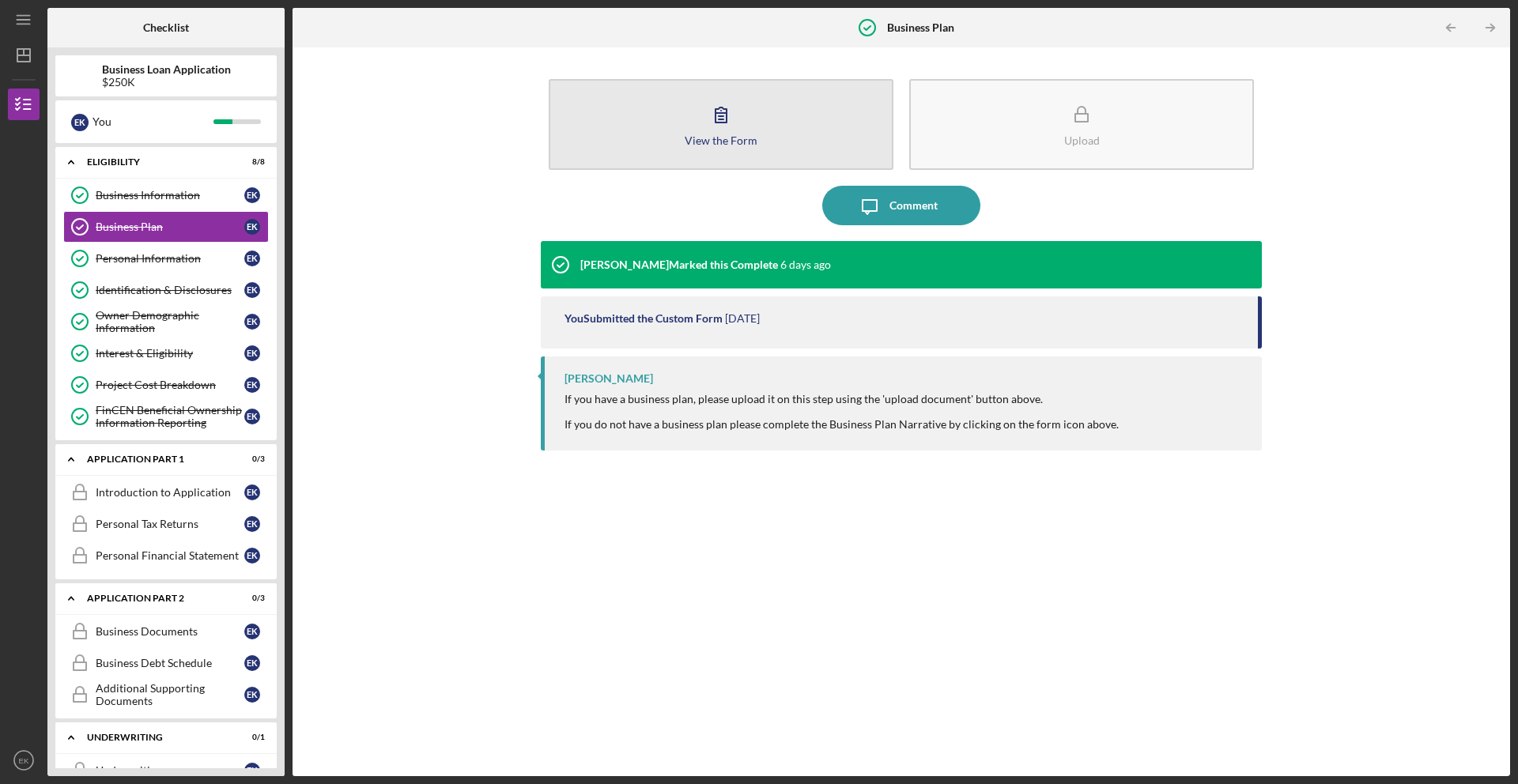
click at [735, 101] on icon "button" at bounding box center [721, 114] width 39 height 39
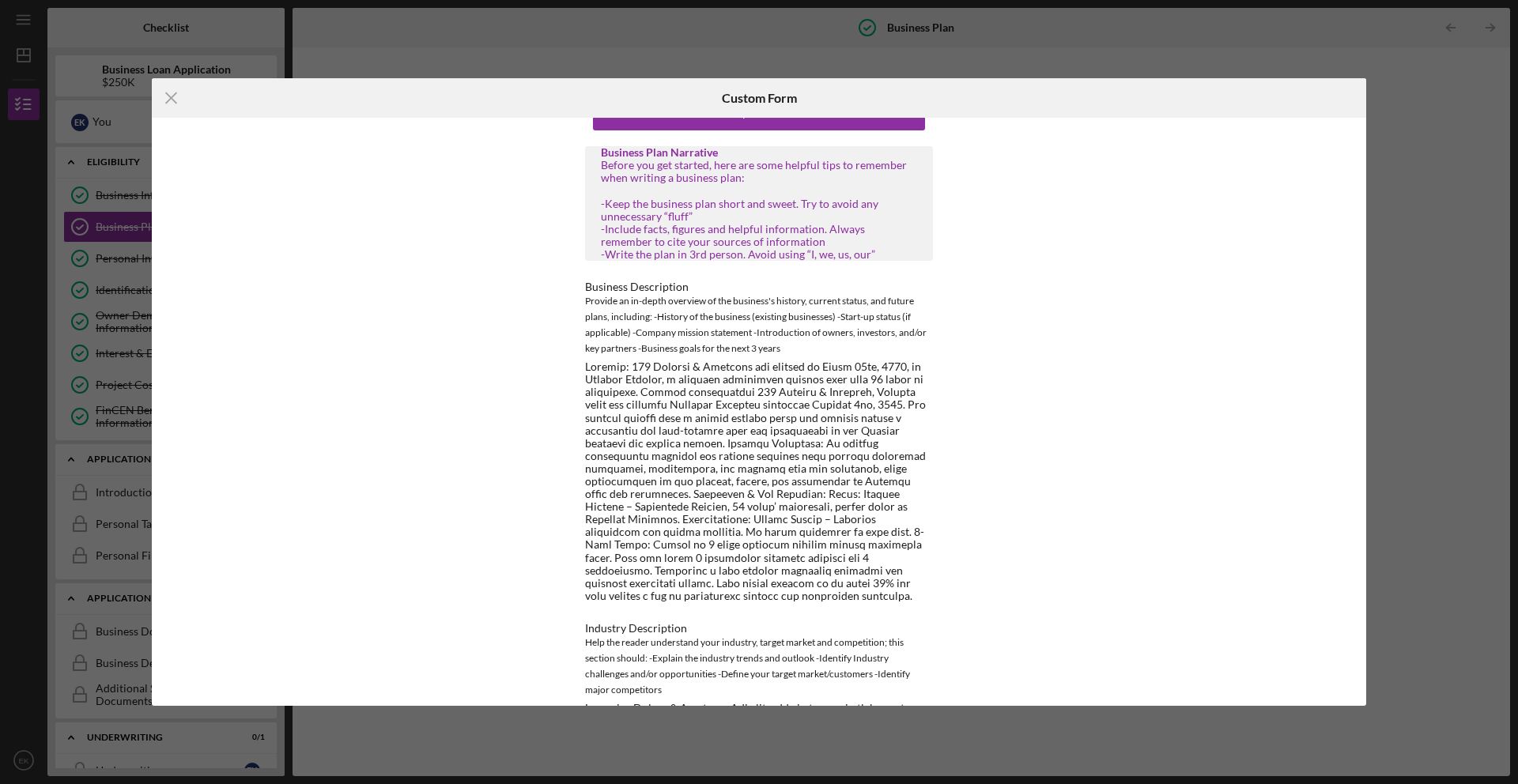
scroll to position [112, 0]
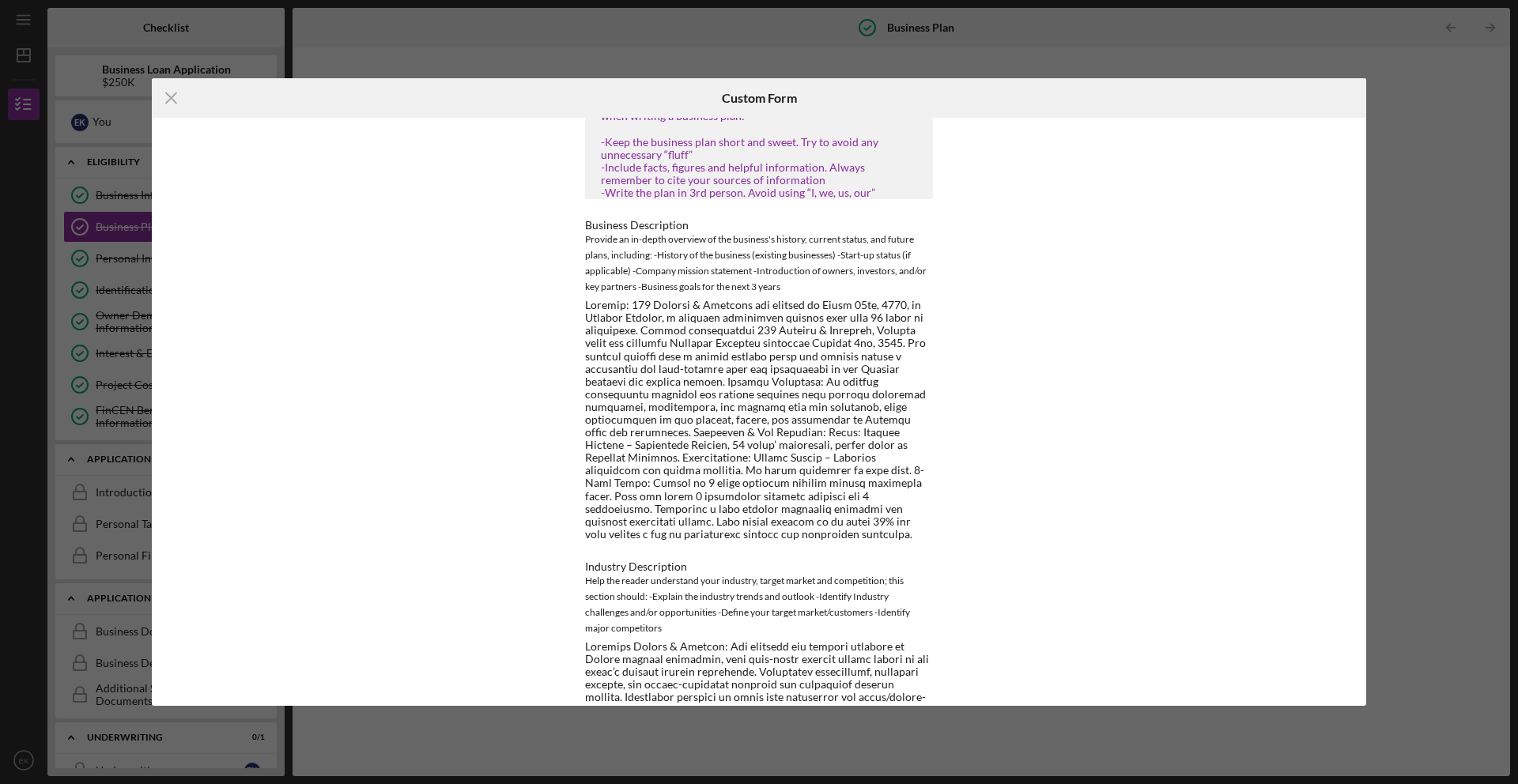
click at [762, 59] on div "Icon/Menu Close Custom Form This form is no longer editable because the checkli…" at bounding box center [759, 392] width 1518 height 784
click at [162, 101] on icon "Icon/Menu Close" at bounding box center [172, 98] width 39 height 39
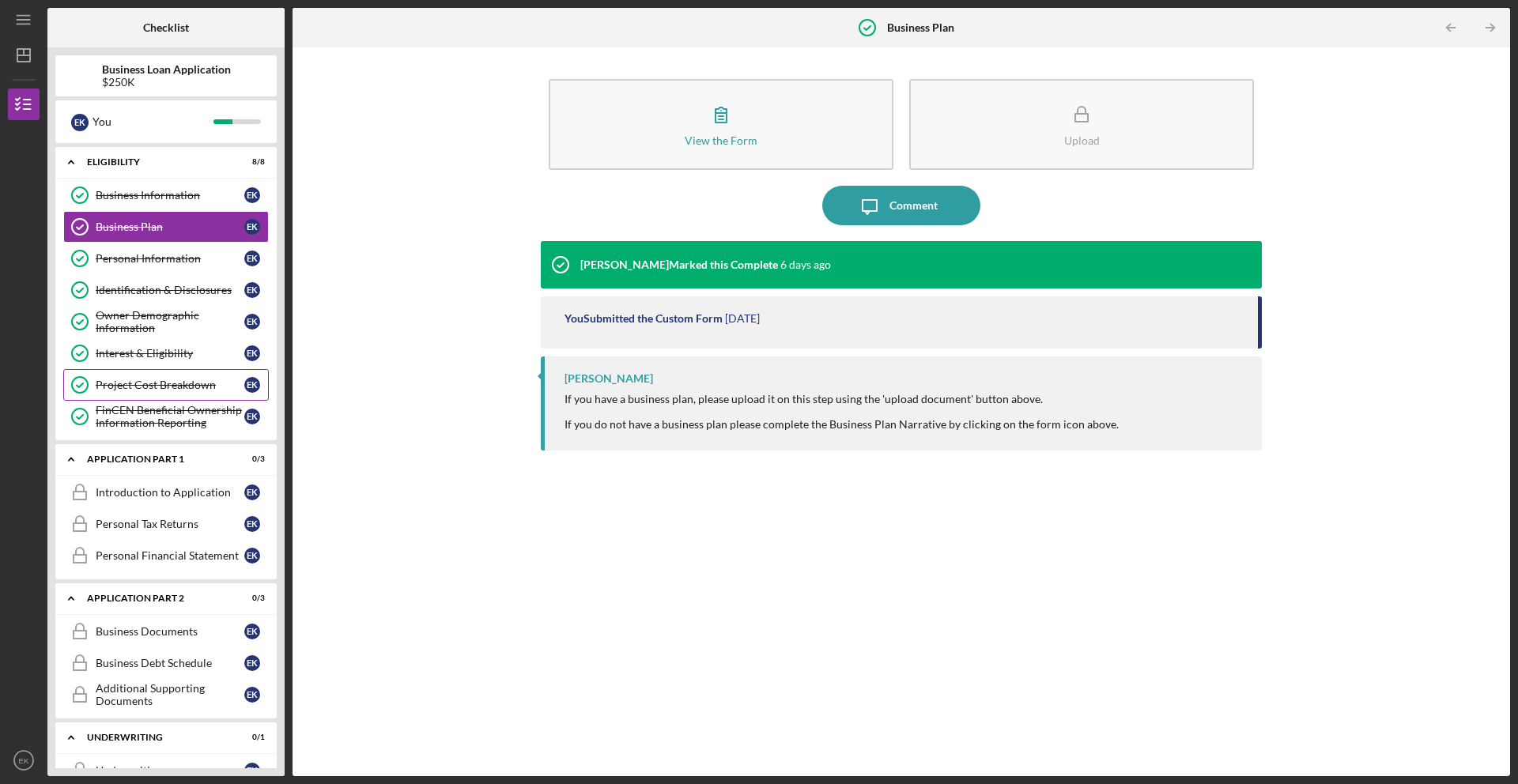
click at [130, 381] on div "Project Cost Breakdown" at bounding box center [170, 385] width 149 height 13
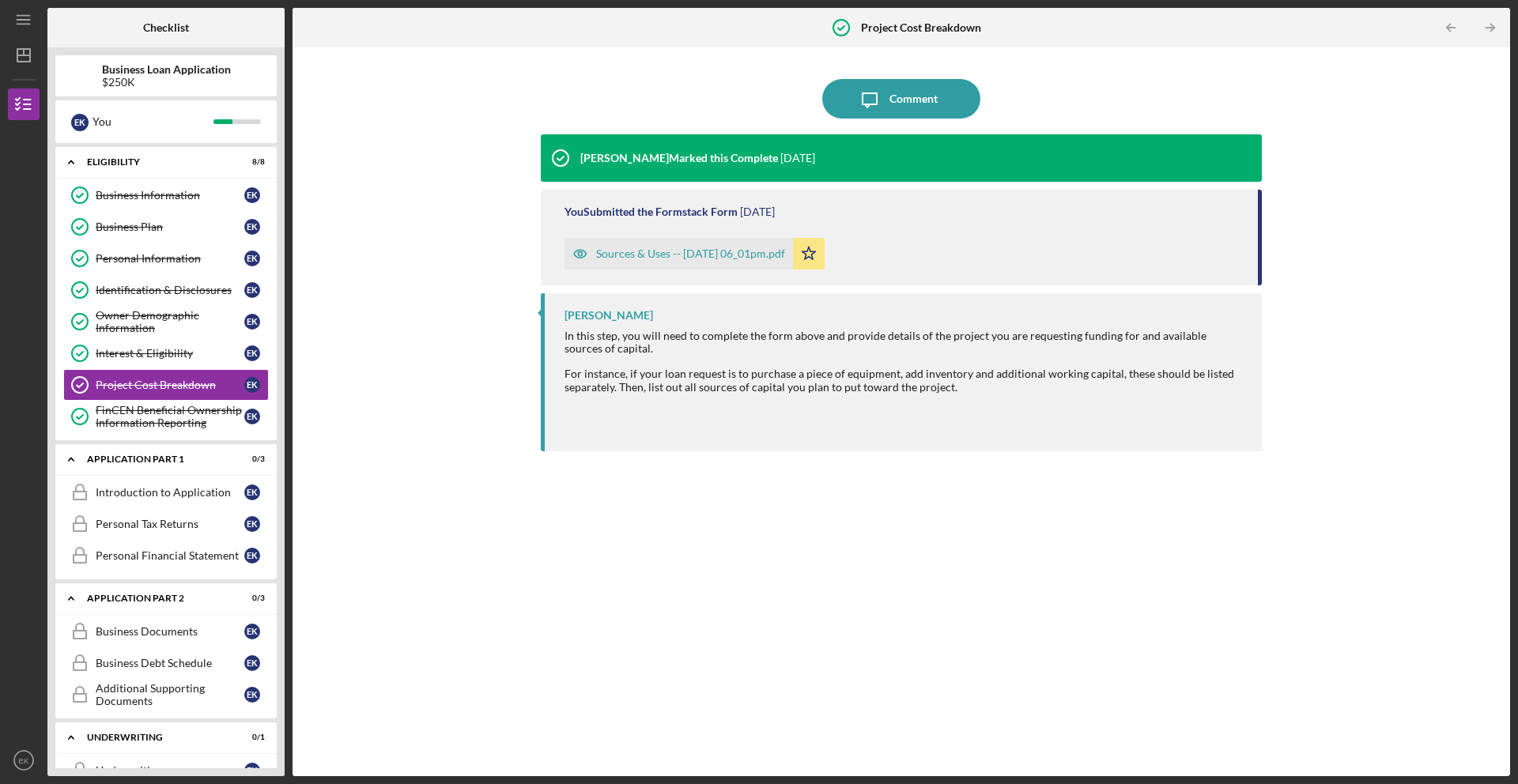
click at [758, 252] on div "Sources & Uses -- [DATE] 06_01pm.pdf" at bounding box center [690, 253] width 189 height 13
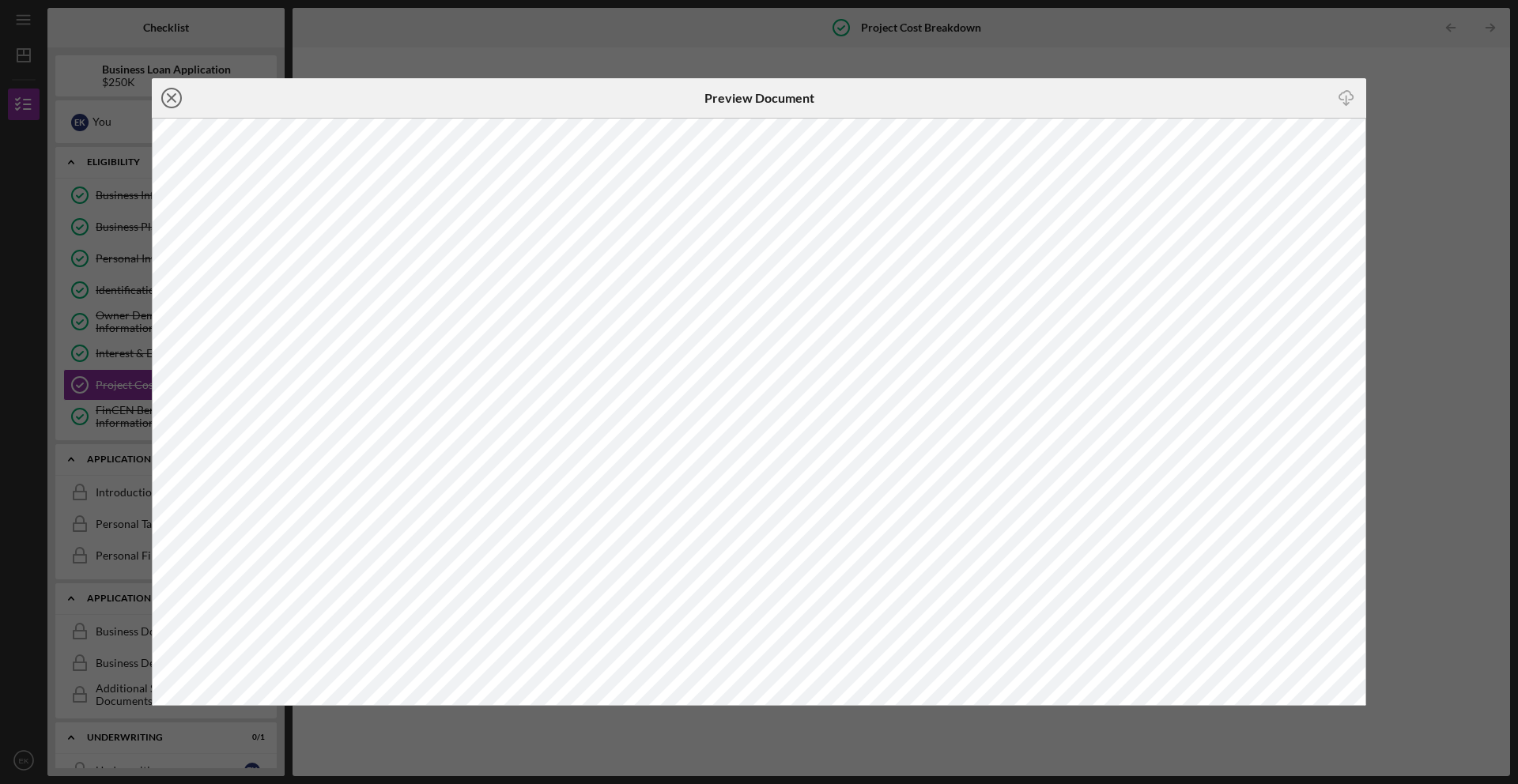
click at [181, 100] on circle at bounding box center [171, 98] width 19 height 19
